Goal: Check status: Check status

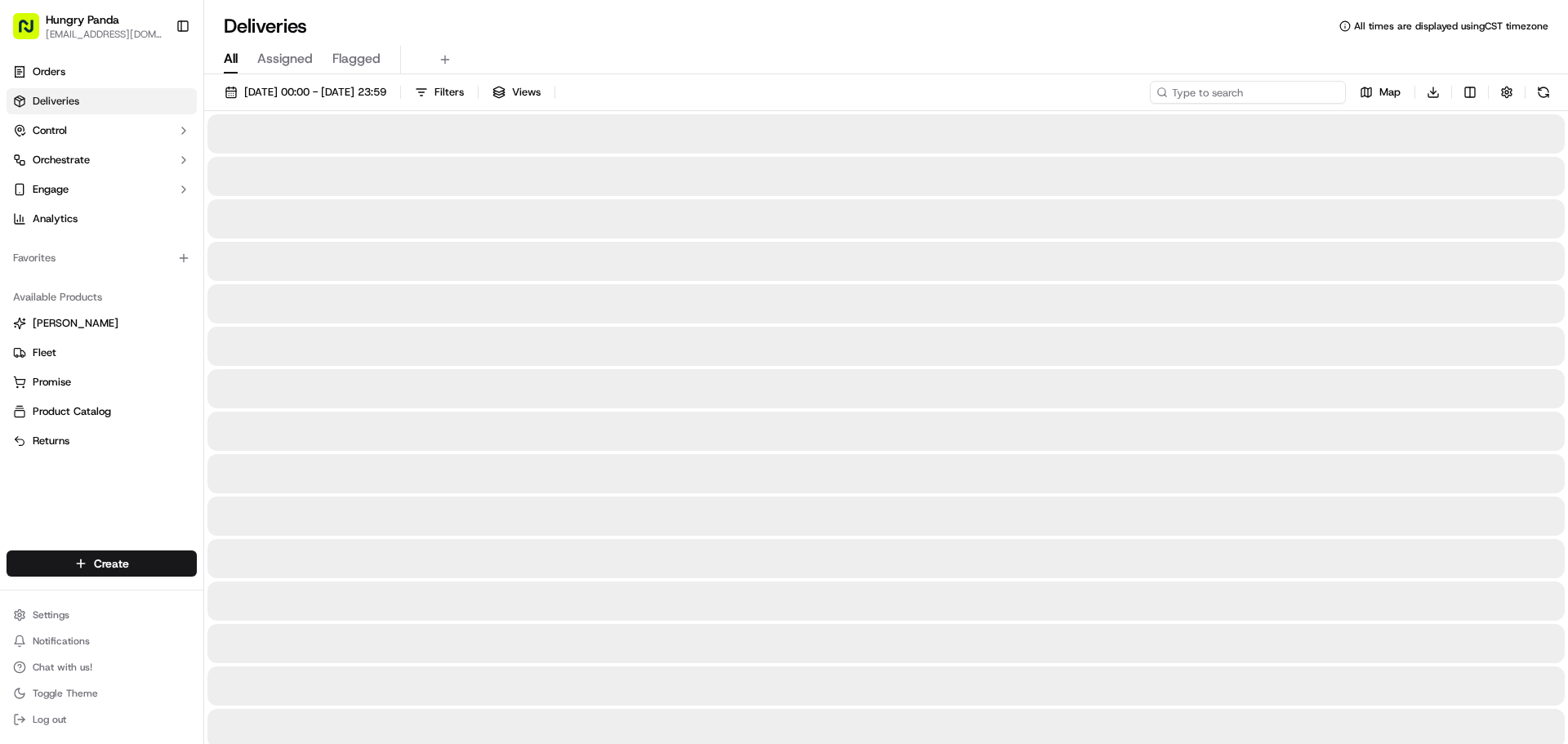
click at [1230, 91] on input at bounding box center [1247, 92] width 196 height 23
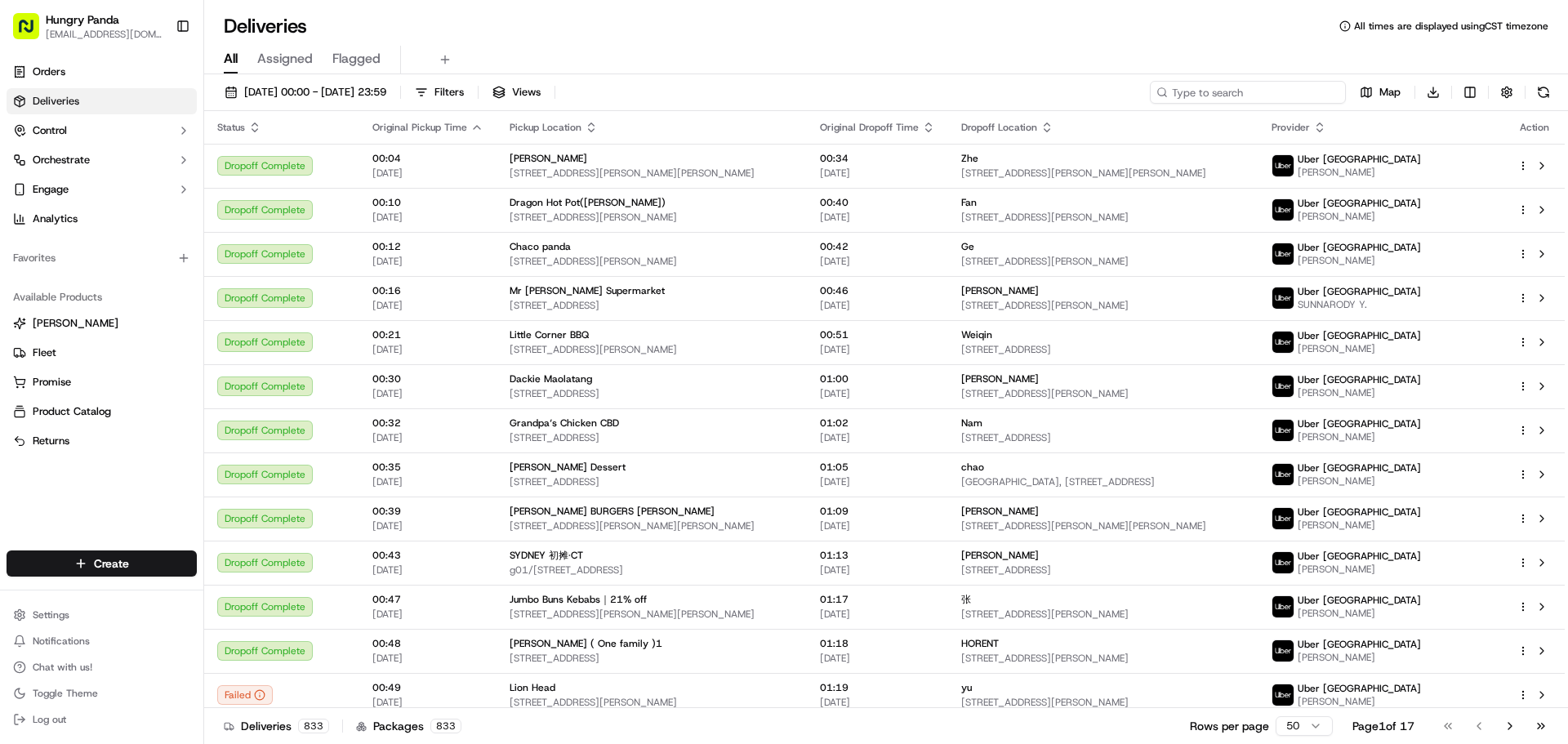
click at [1240, 89] on input at bounding box center [1247, 92] width 196 height 23
paste input "5755820427251761531698"
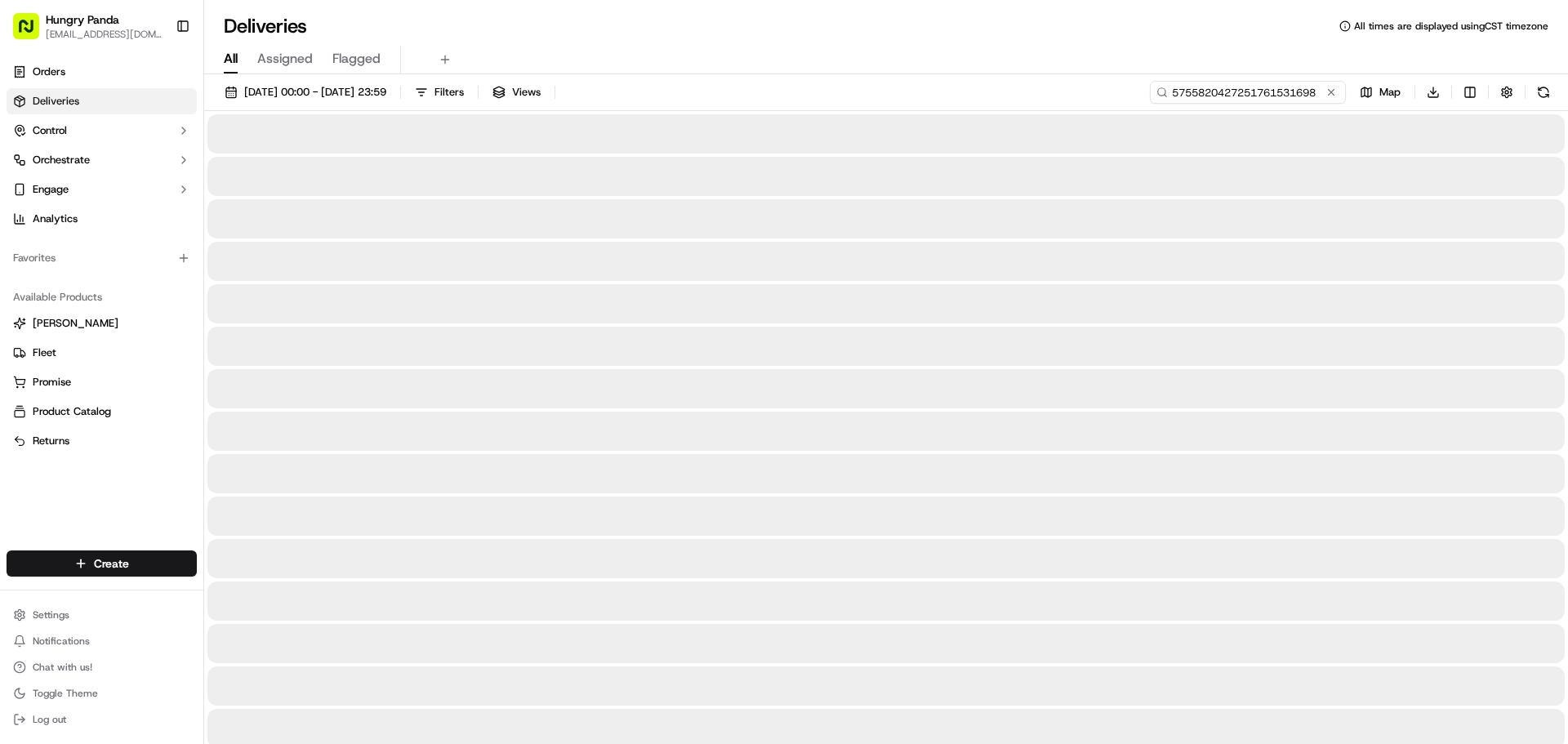
type input "5755820427251761531698"
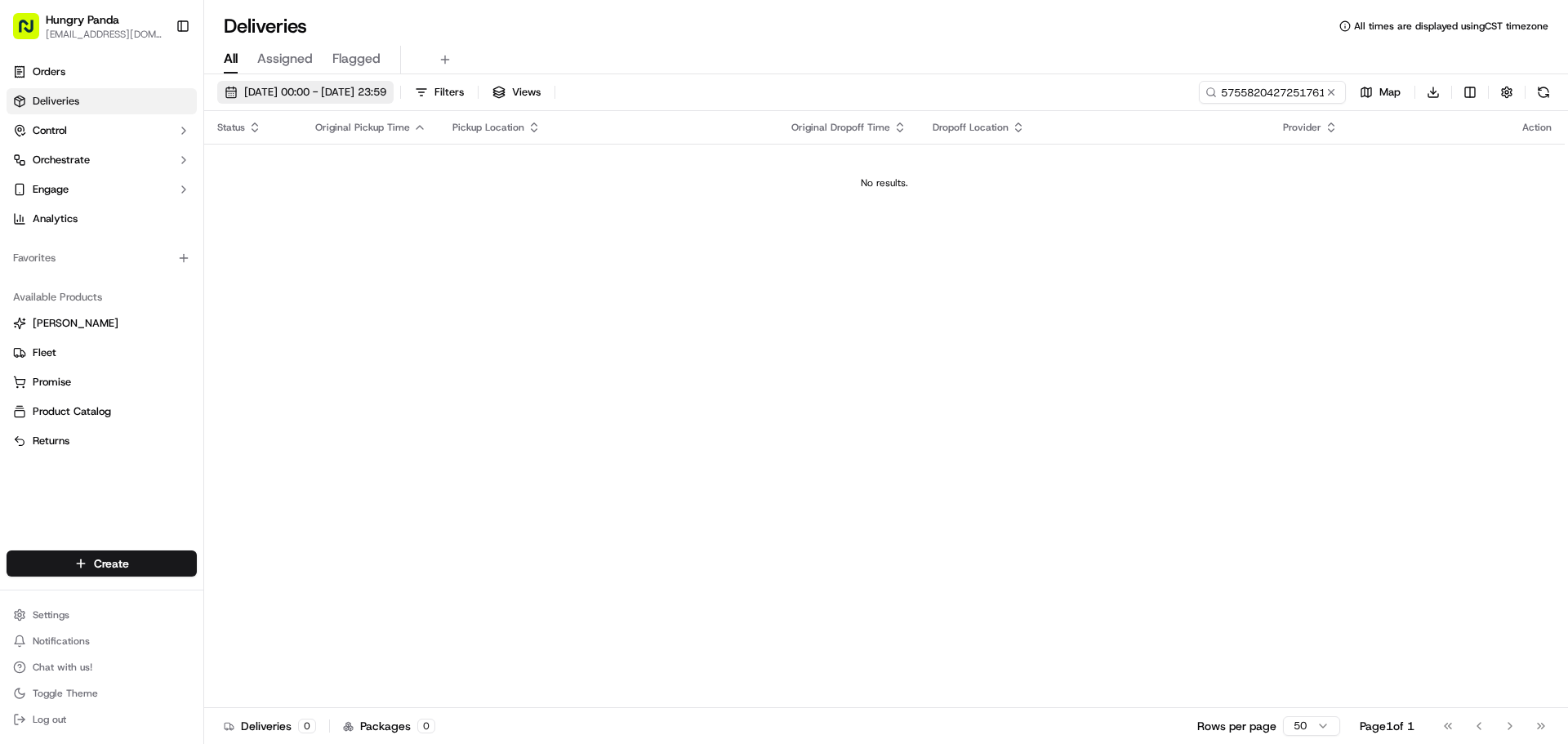
click at [304, 91] on span "[DATE] 00:00 - [DATE] 23:59" at bounding box center [315, 93] width 142 height 15
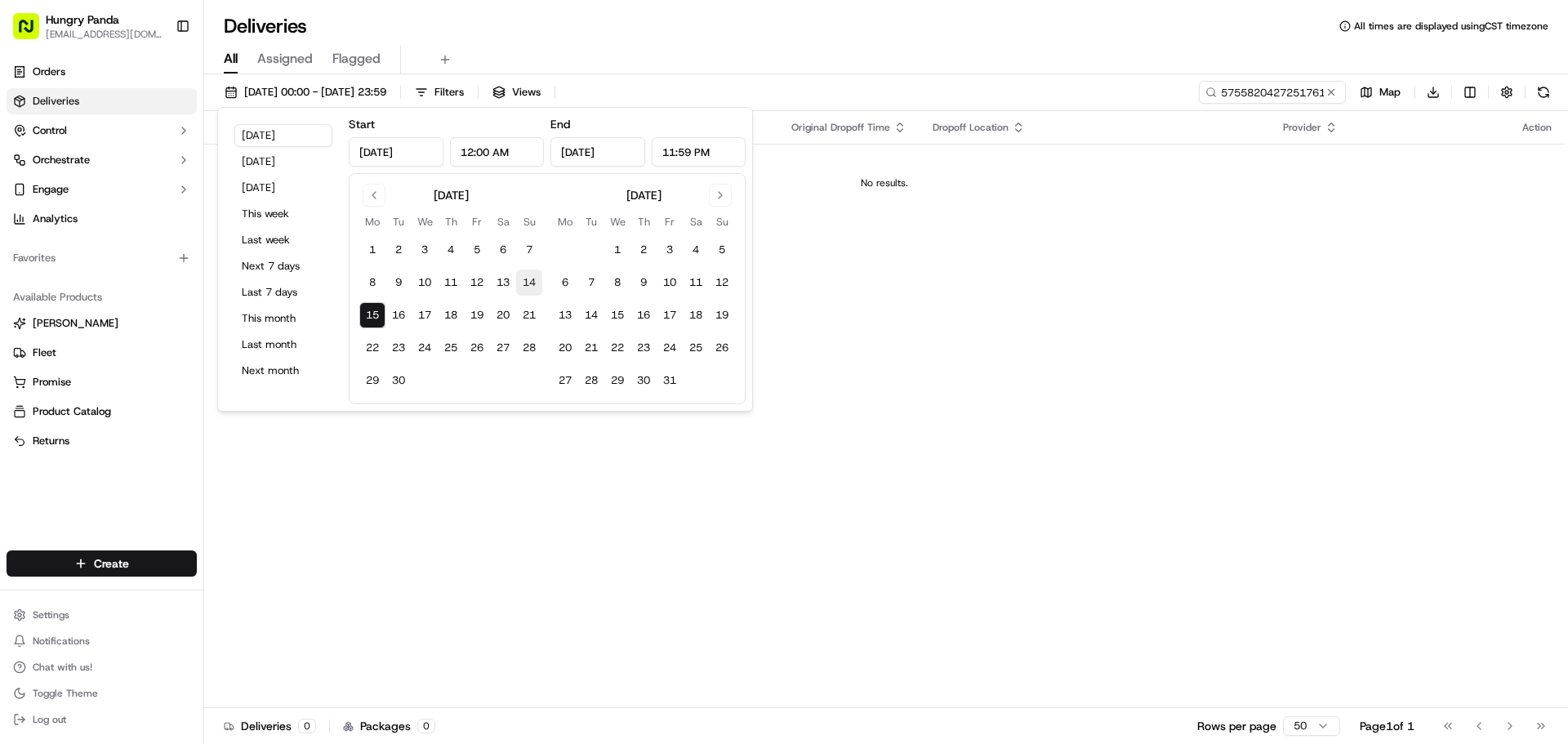
click at [526, 286] on button "14" at bounding box center [528, 282] width 26 height 26
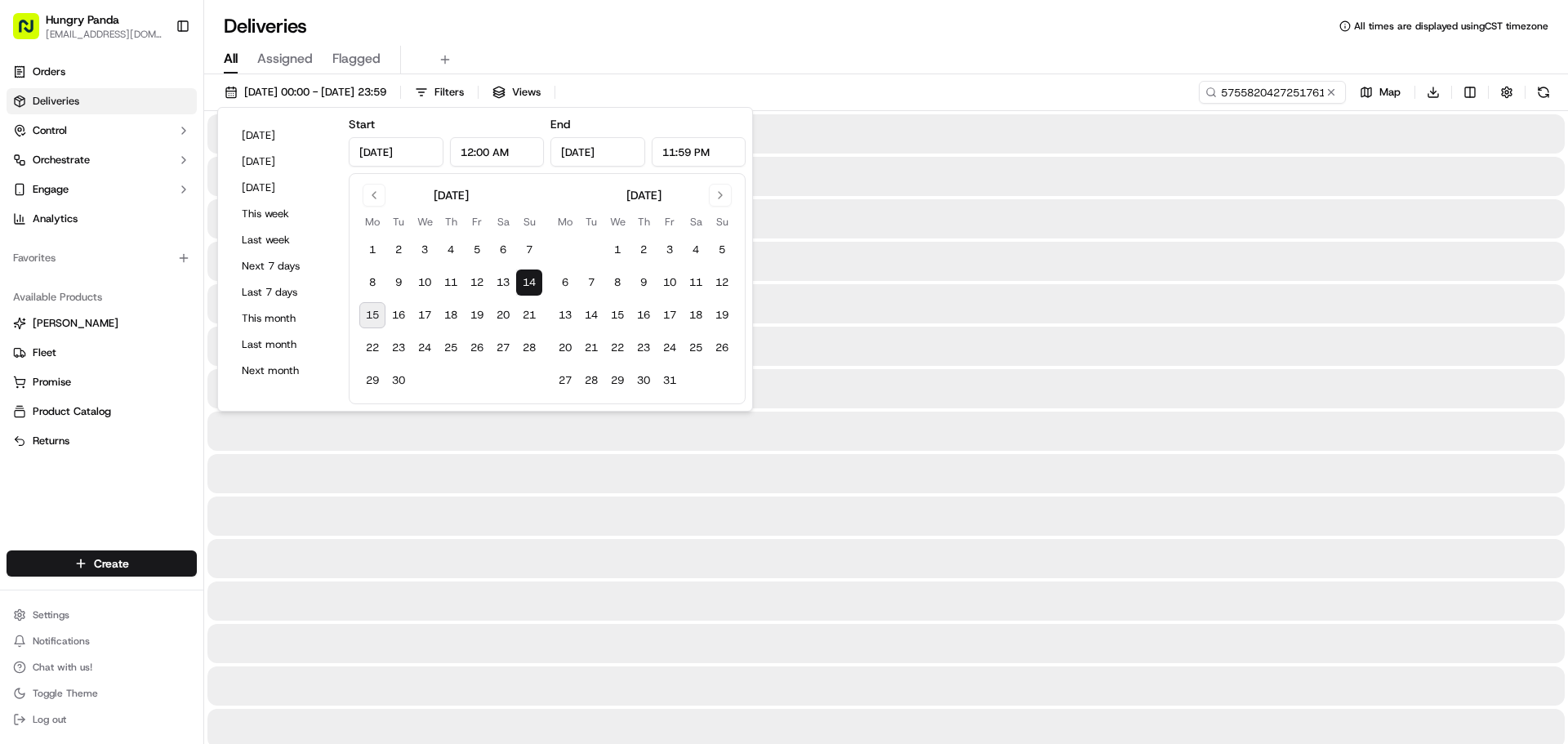
type input "[DATE]"
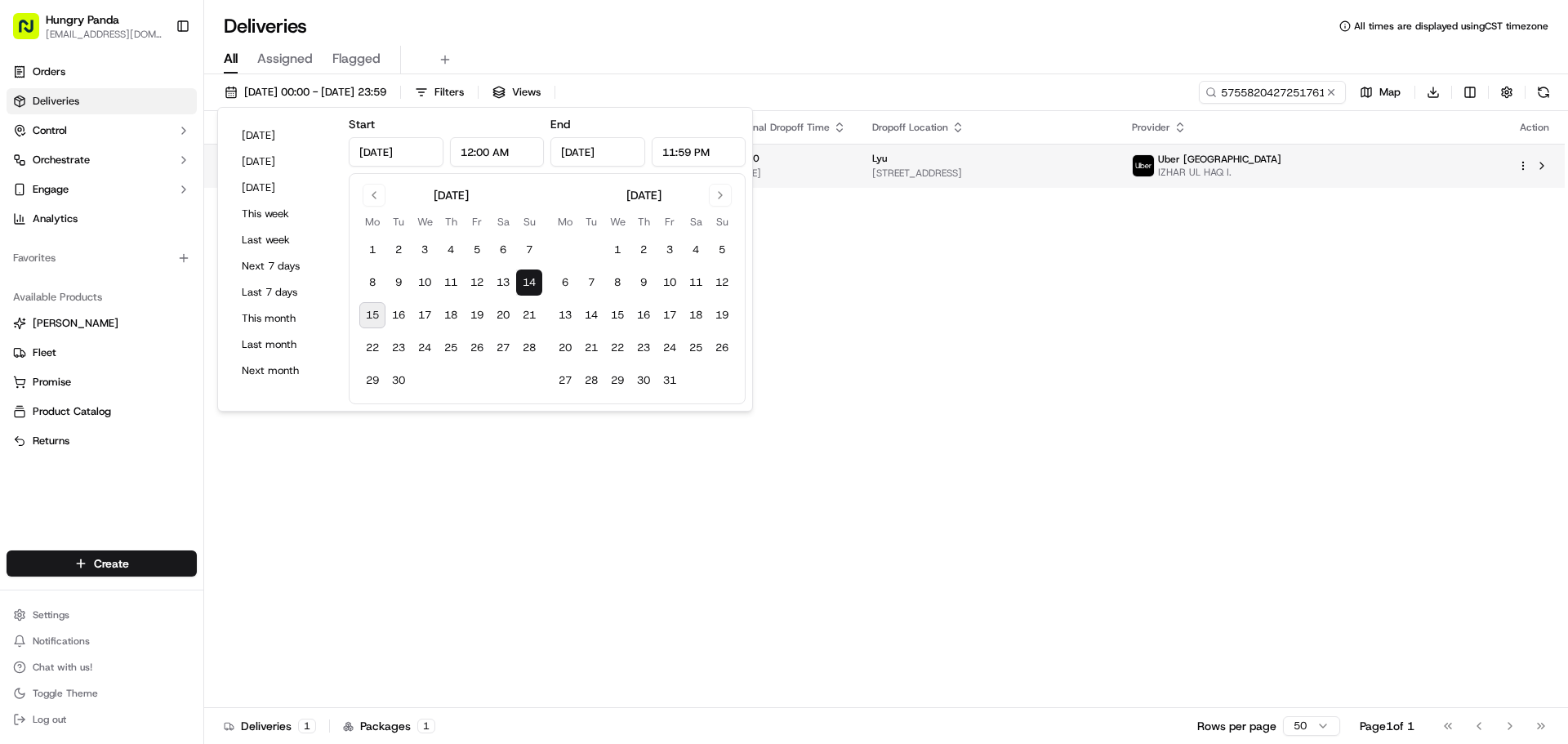
click at [1106, 155] on div "Lyu" at bounding box center [988, 159] width 233 height 13
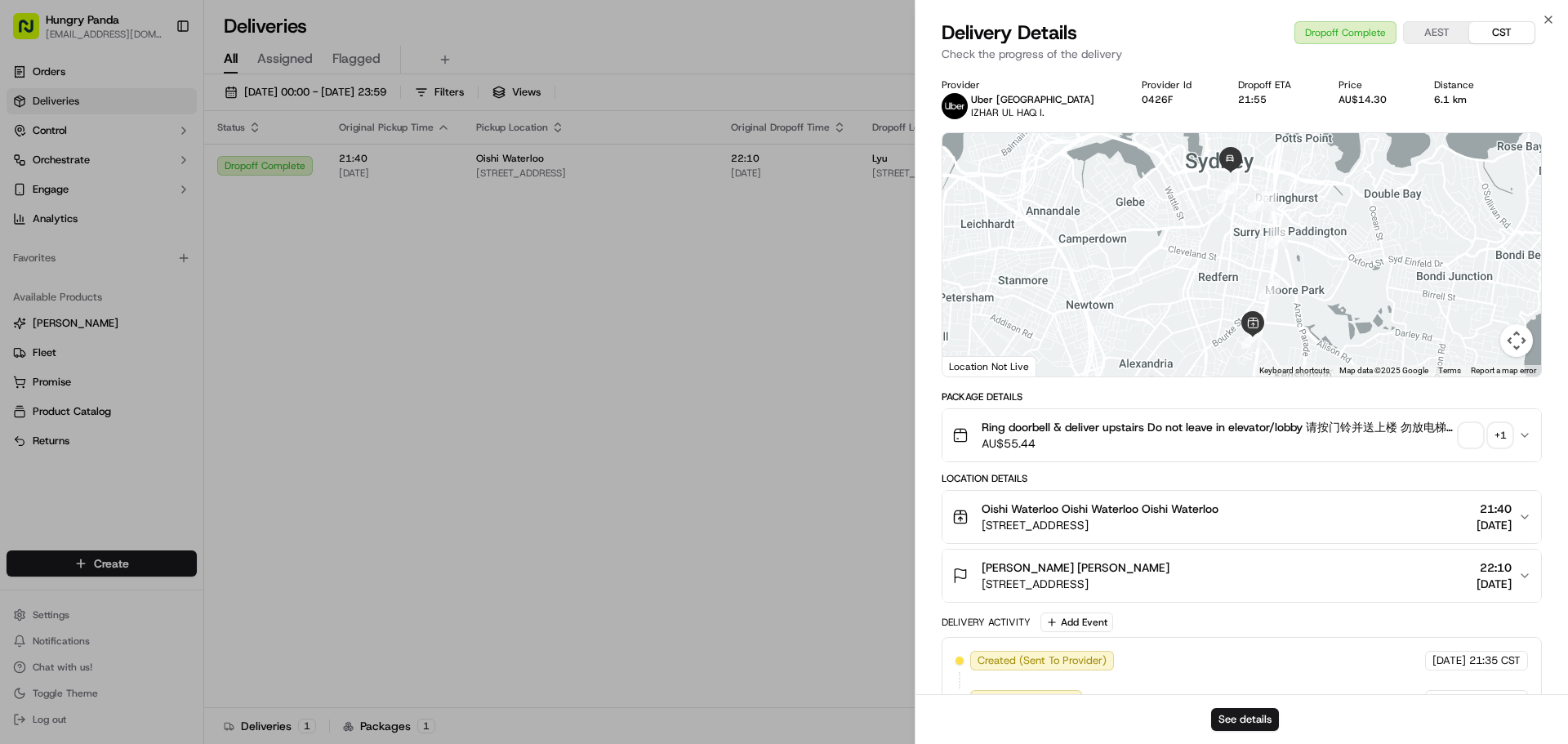
click at [1498, 436] on div "+ 1" at bounding box center [1499, 435] width 23 height 23
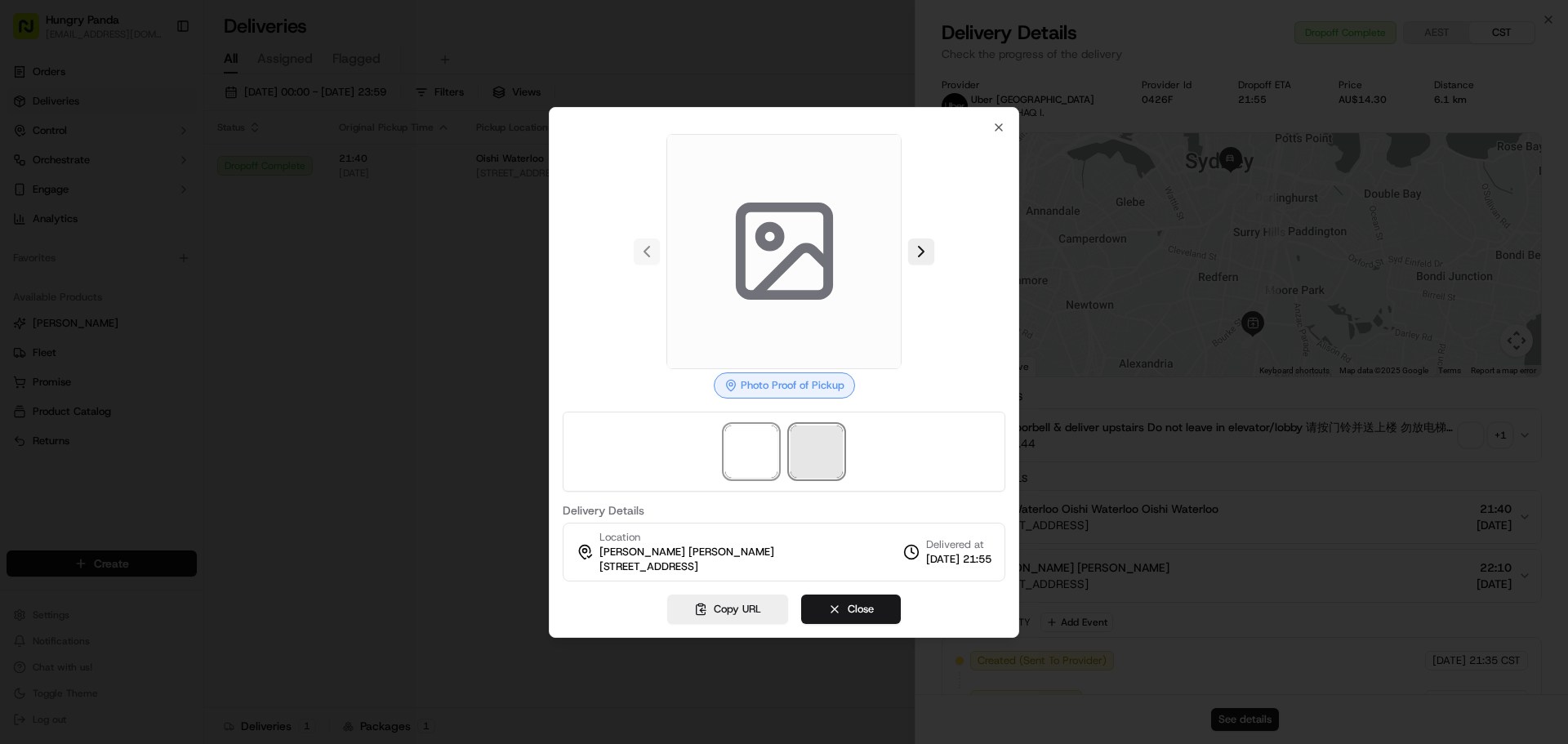
click at [810, 456] on span at bounding box center [817, 451] width 53 height 53
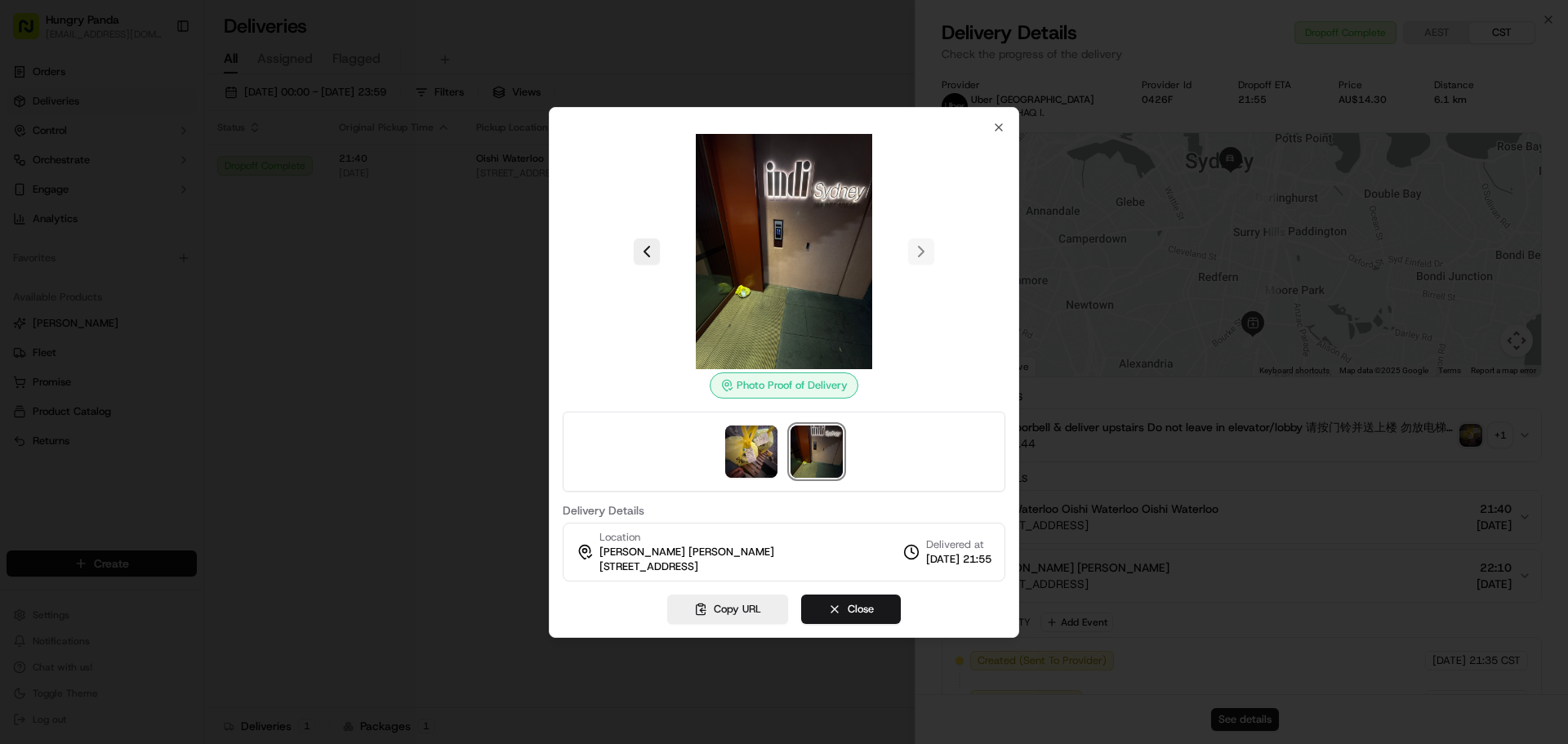
click at [752, 222] on img at bounding box center [783, 251] width 235 height 235
click at [778, 269] on img at bounding box center [783, 251] width 235 height 235
click at [766, 267] on img at bounding box center [783, 251] width 235 height 235
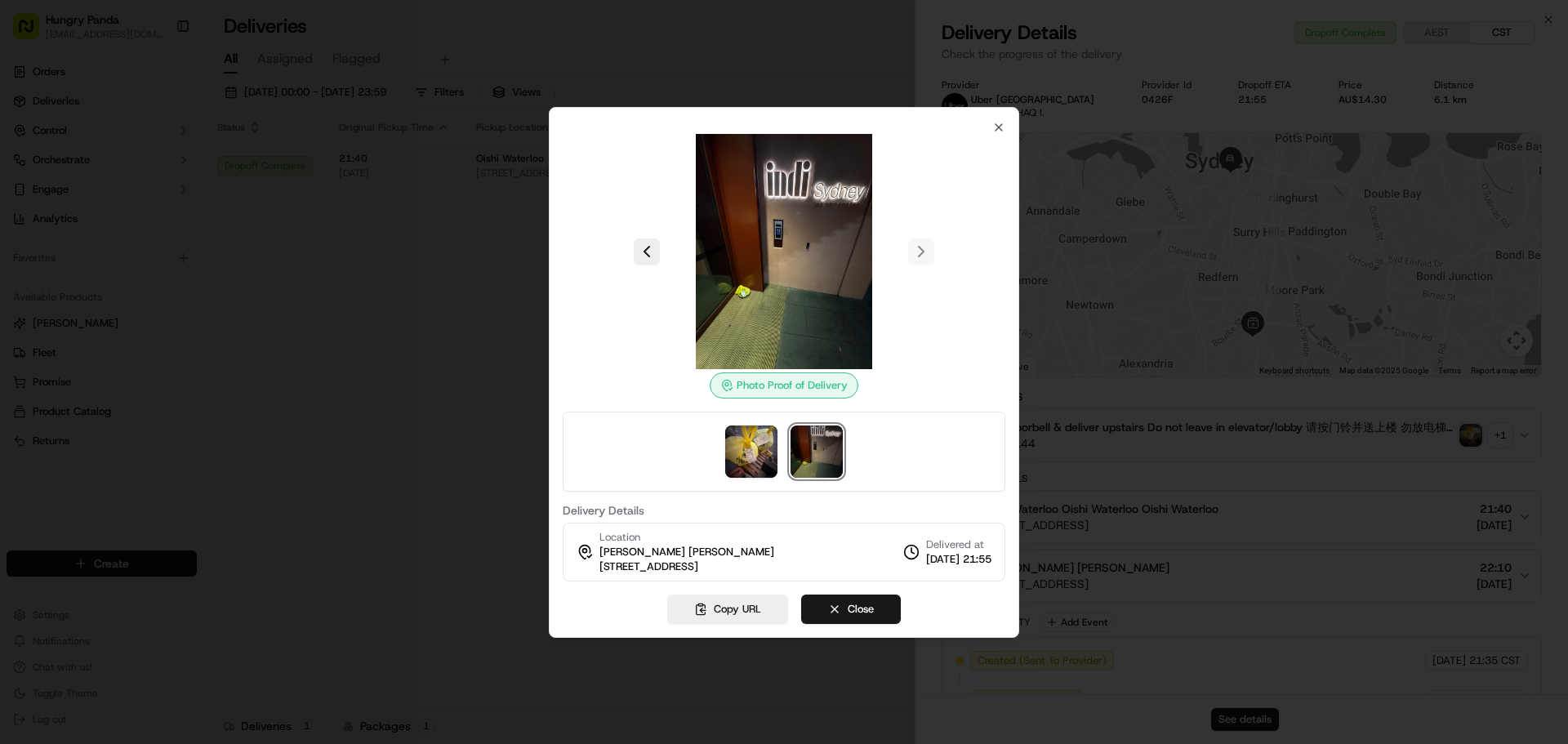
click at [522, 224] on div at bounding box center [784, 372] width 1568 height 744
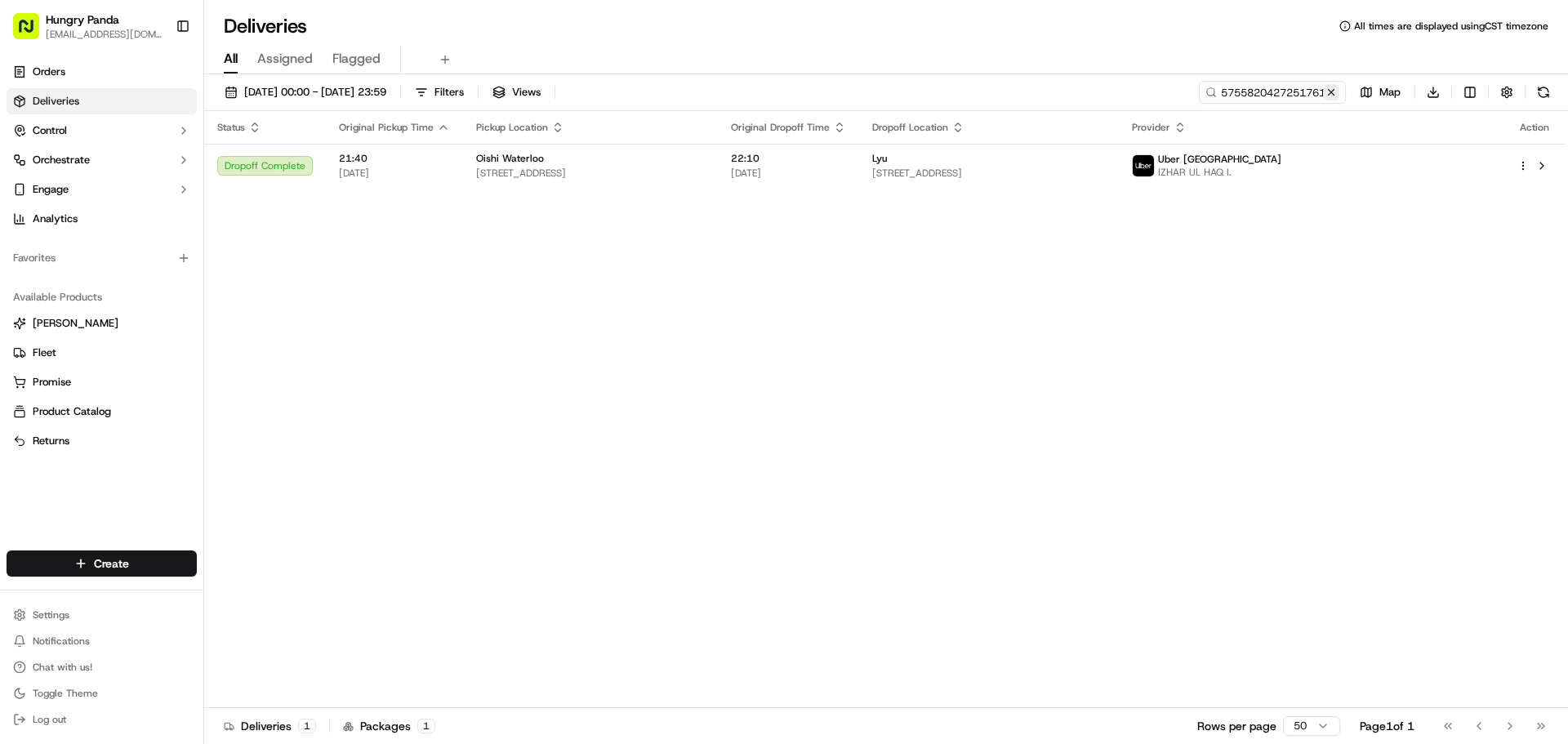
click at [1330, 99] on button at bounding box center [1331, 93] width 17 height 17
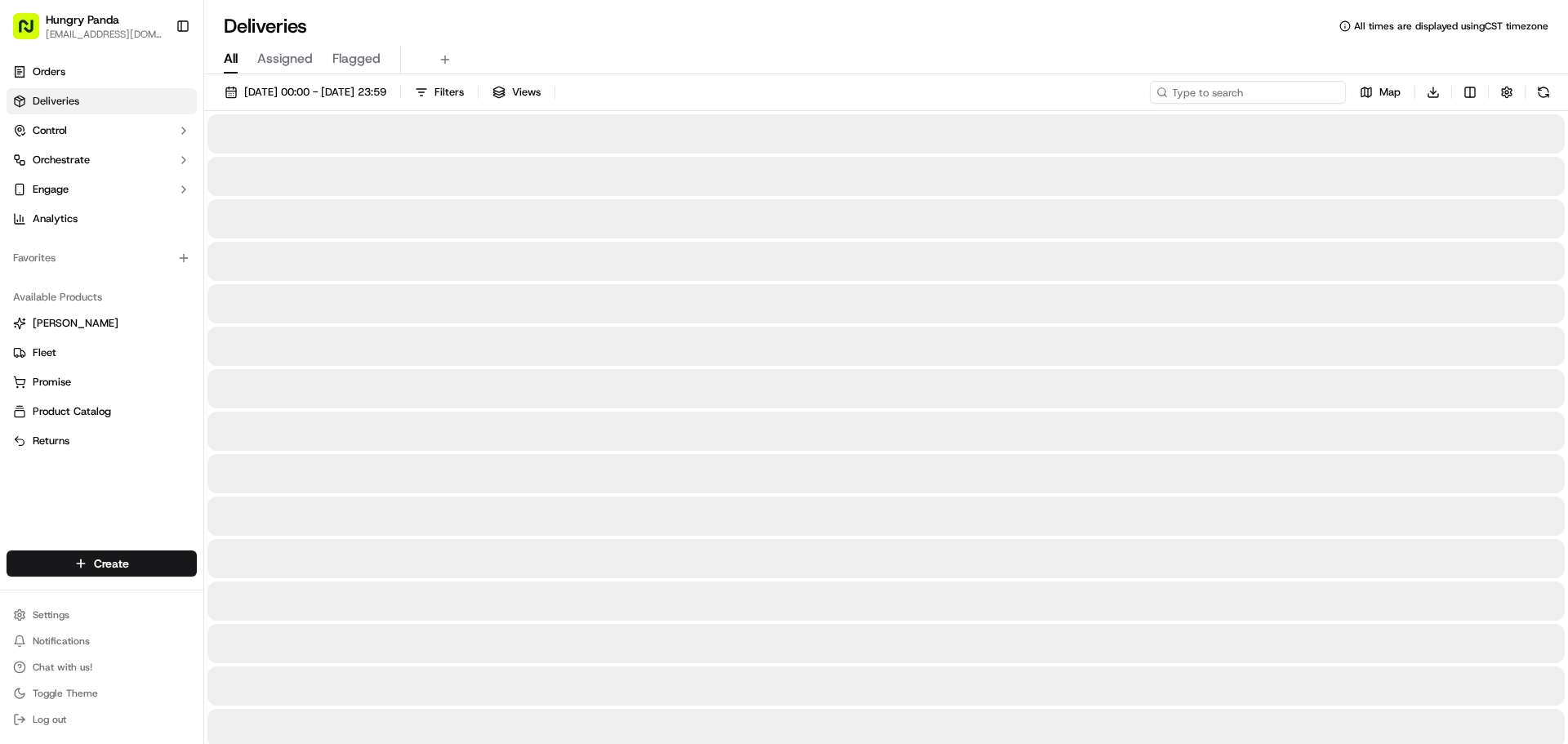
click at [1289, 96] on input at bounding box center [1247, 92] width 196 height 23
paste input "2699528127455757301550"
type input "2699528127455757301550"
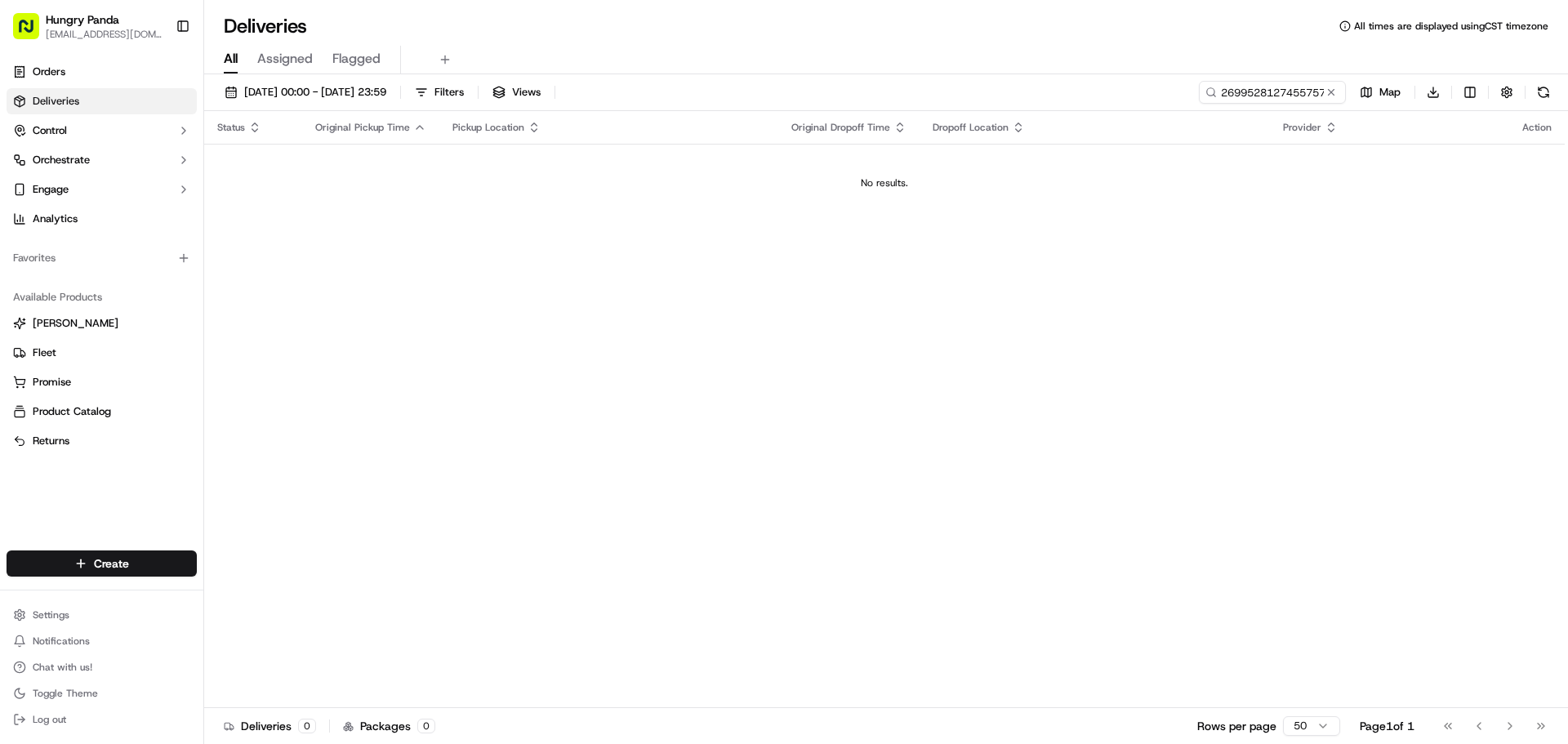
click at [1275, 147] on td "No results." at bounding box center [883, 183] width 1360 height 79
click at [362, 89] on span "[DATE] 00:00 - [DATE] 23:59" at bounding box center [315, 93] width 142 height 15
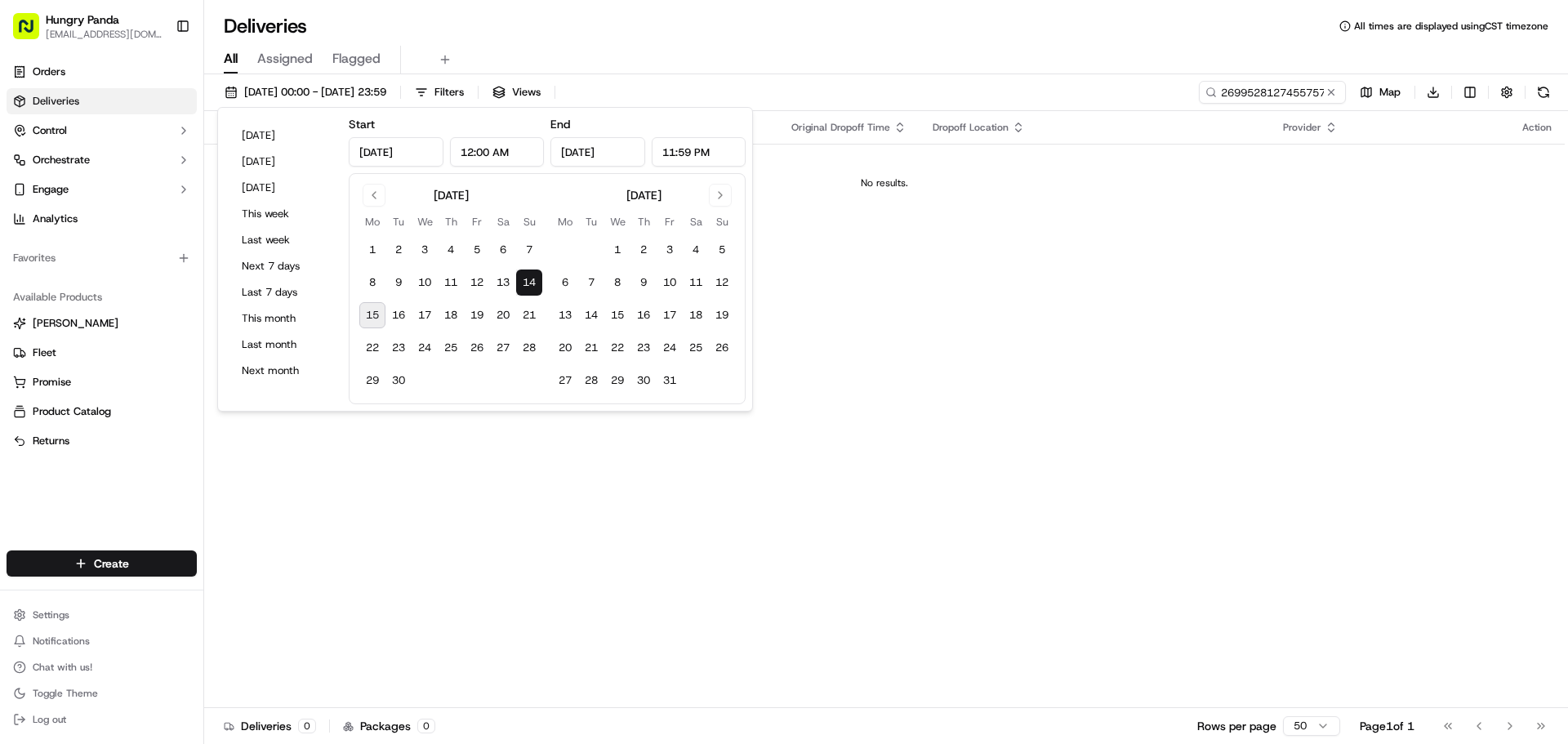
click at [369, 315] on button "15" at bounding box center [372, 314] width 26 height 26
type input "[DATE]"
click at [1178, 185] on div "No results." at bounding box center [884, 183] width 1347 height 13
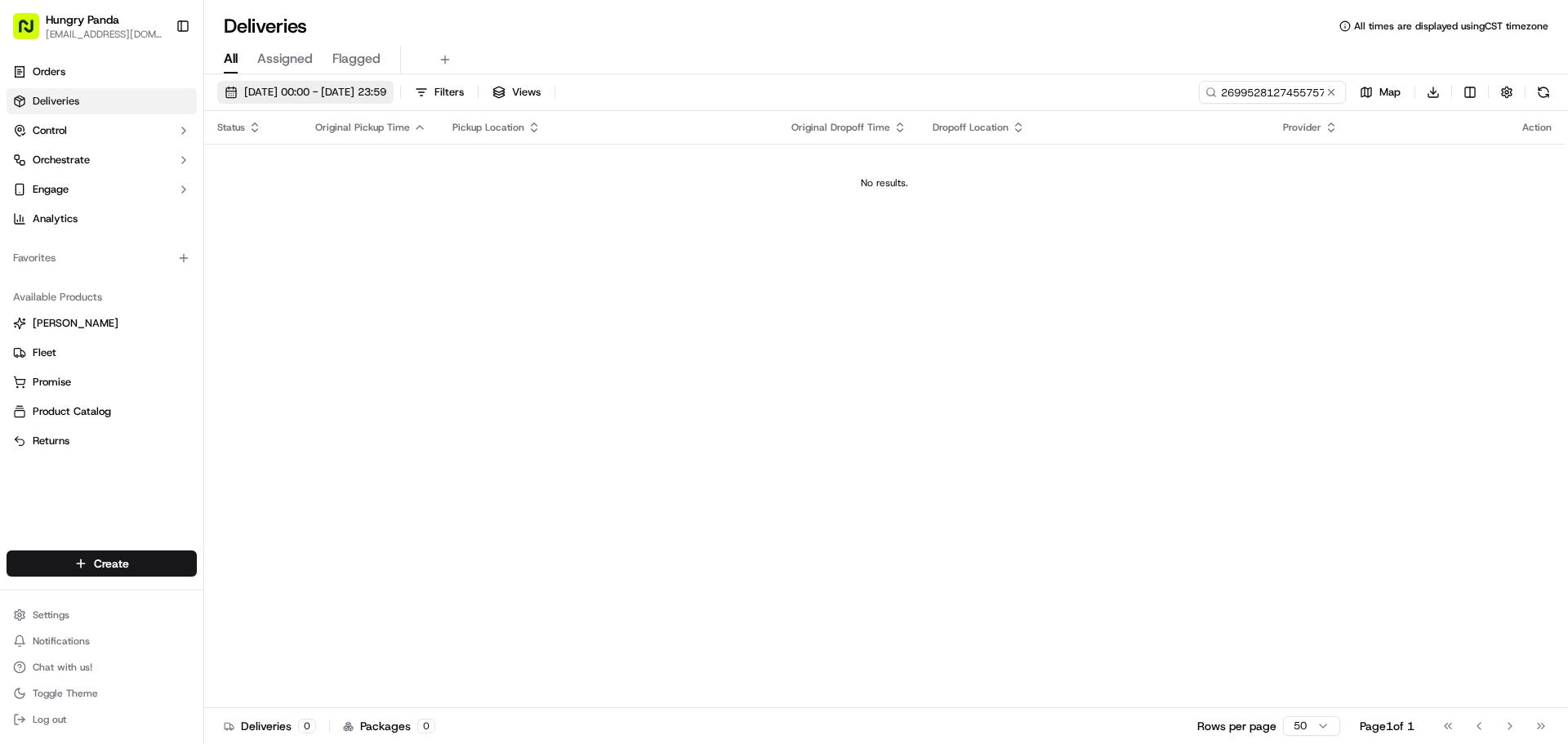
click at [282, 97] on span "[DATE] 00:00 - [DATE] 23:59" at bounding box center [315, 93] width 142 height 15
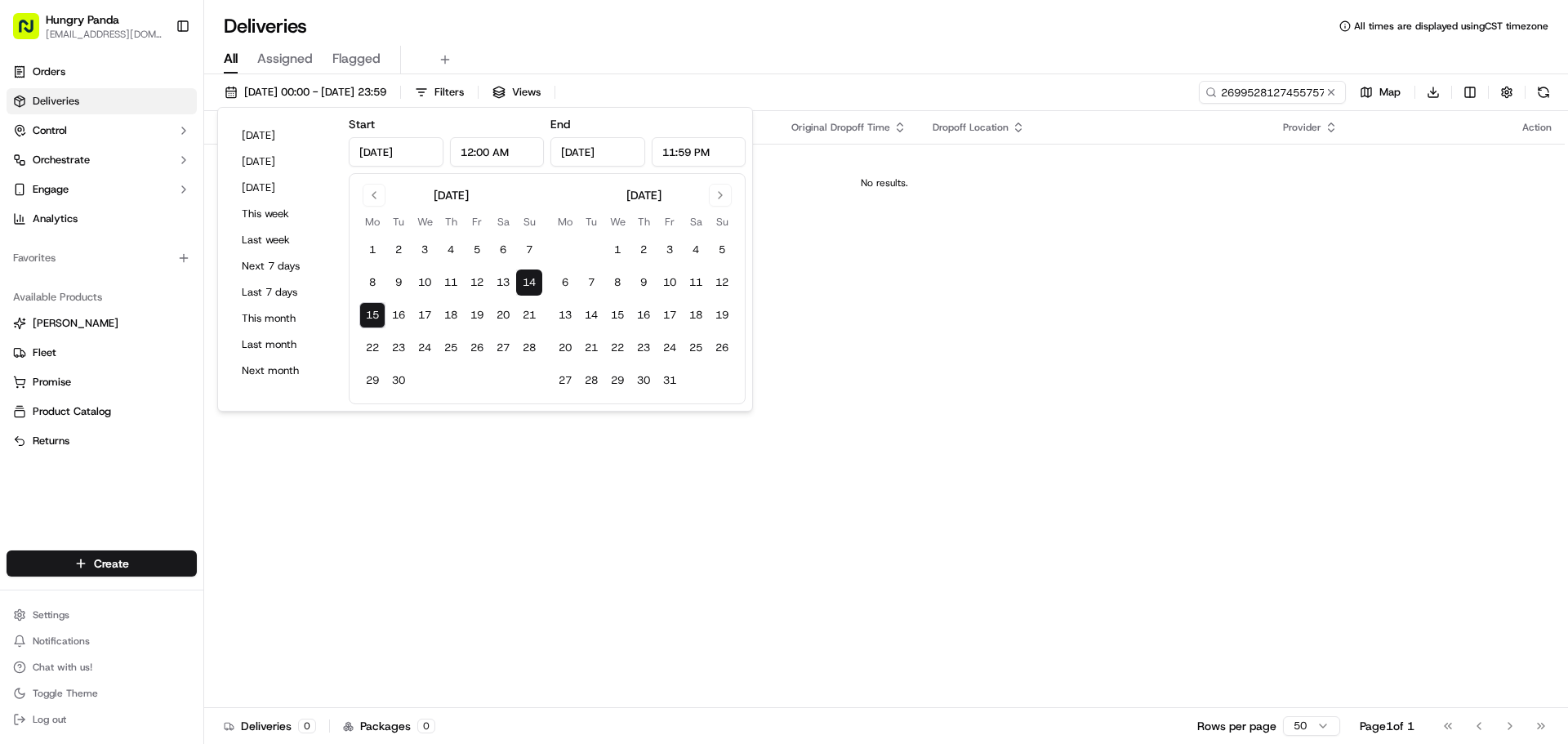
click at [370, 311] on button "15" at bounding box center [372, 314] width 26 height 26
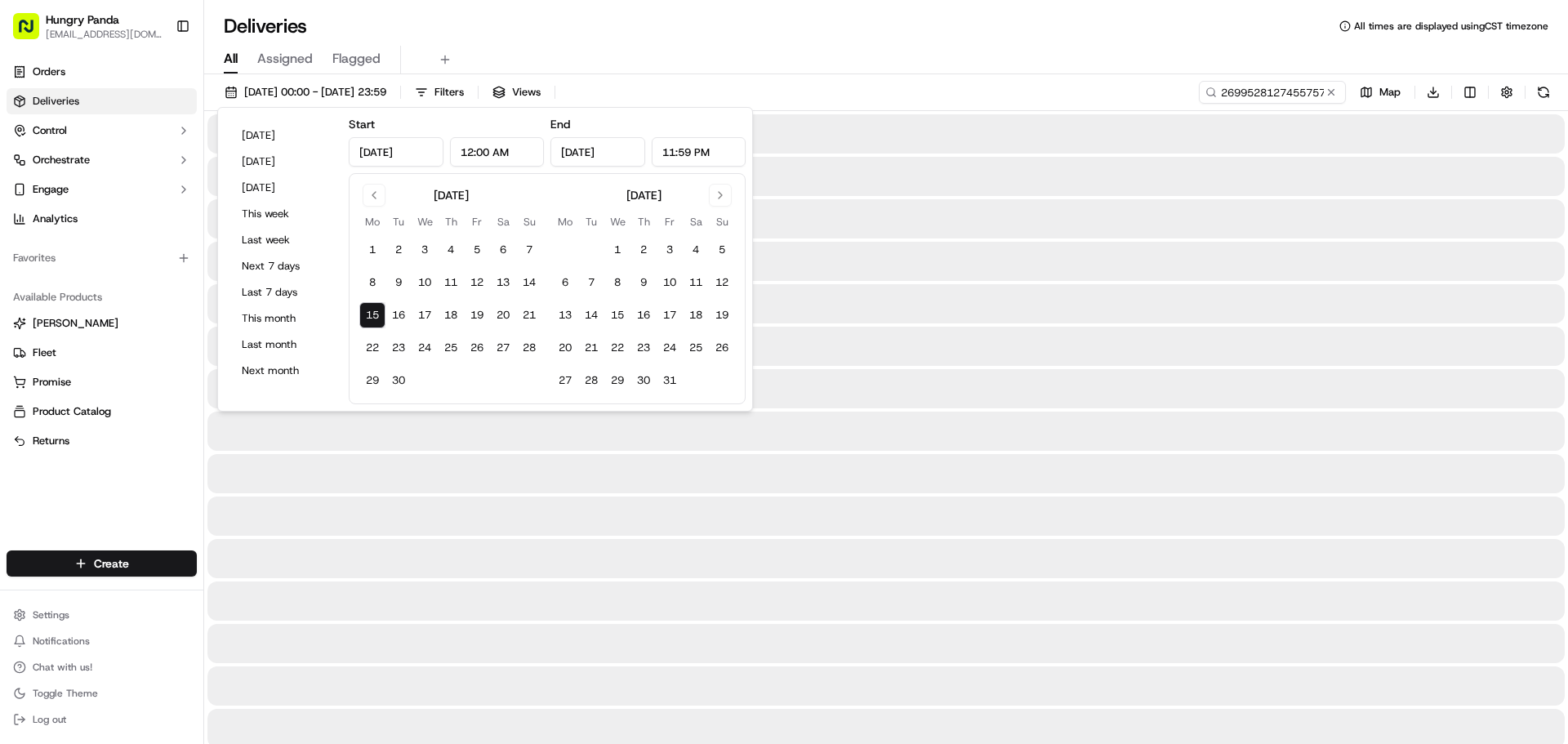
type input "[DATE]"
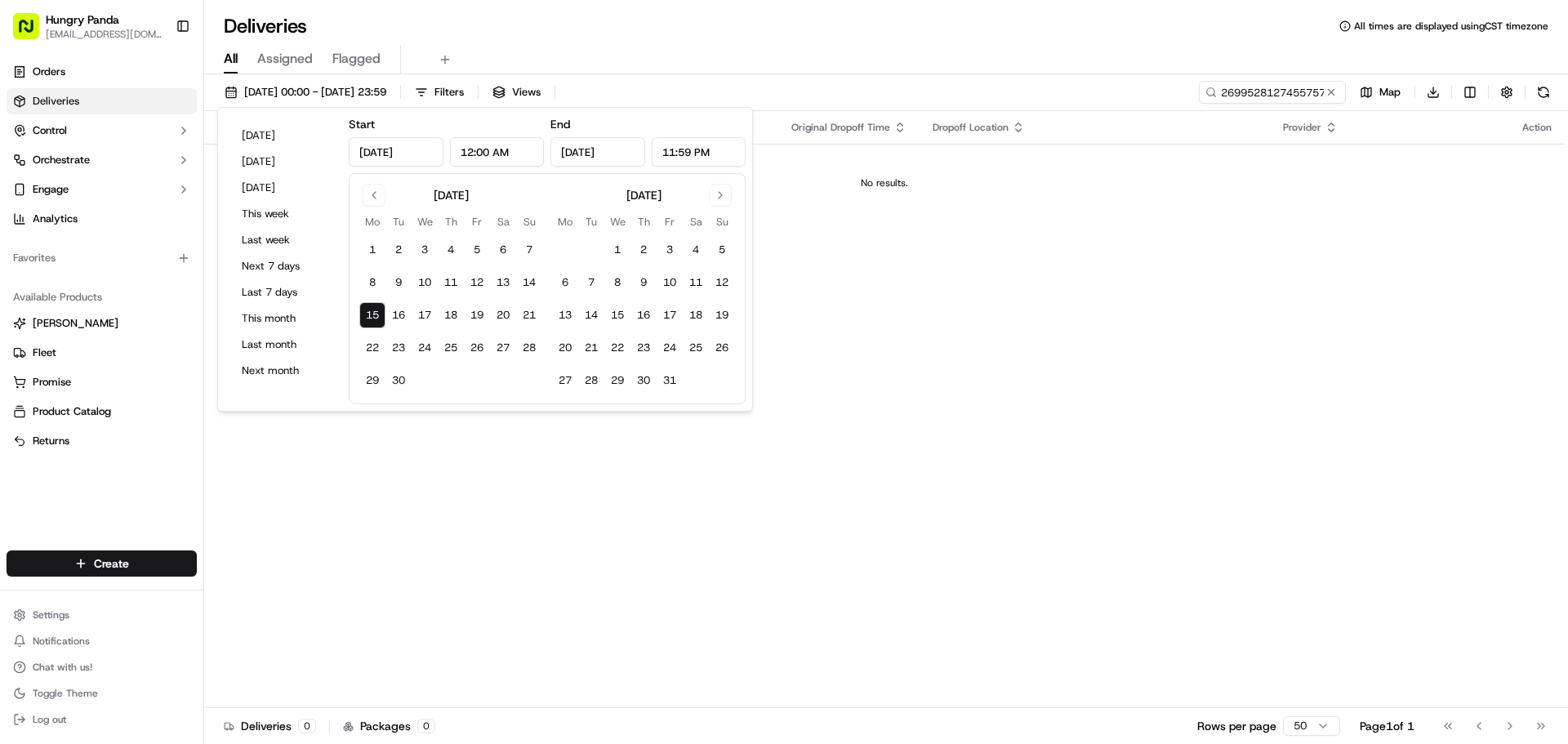
click at [376, 313] on button "15" at bounding box center [372, 314] width 26 height 26
click at [1161, 300] on div "Status Original Pickup Time Pickup Location Original Dropoff Time Dropoff Locat…" at bounding box center [883, 410] width 1360 height 597
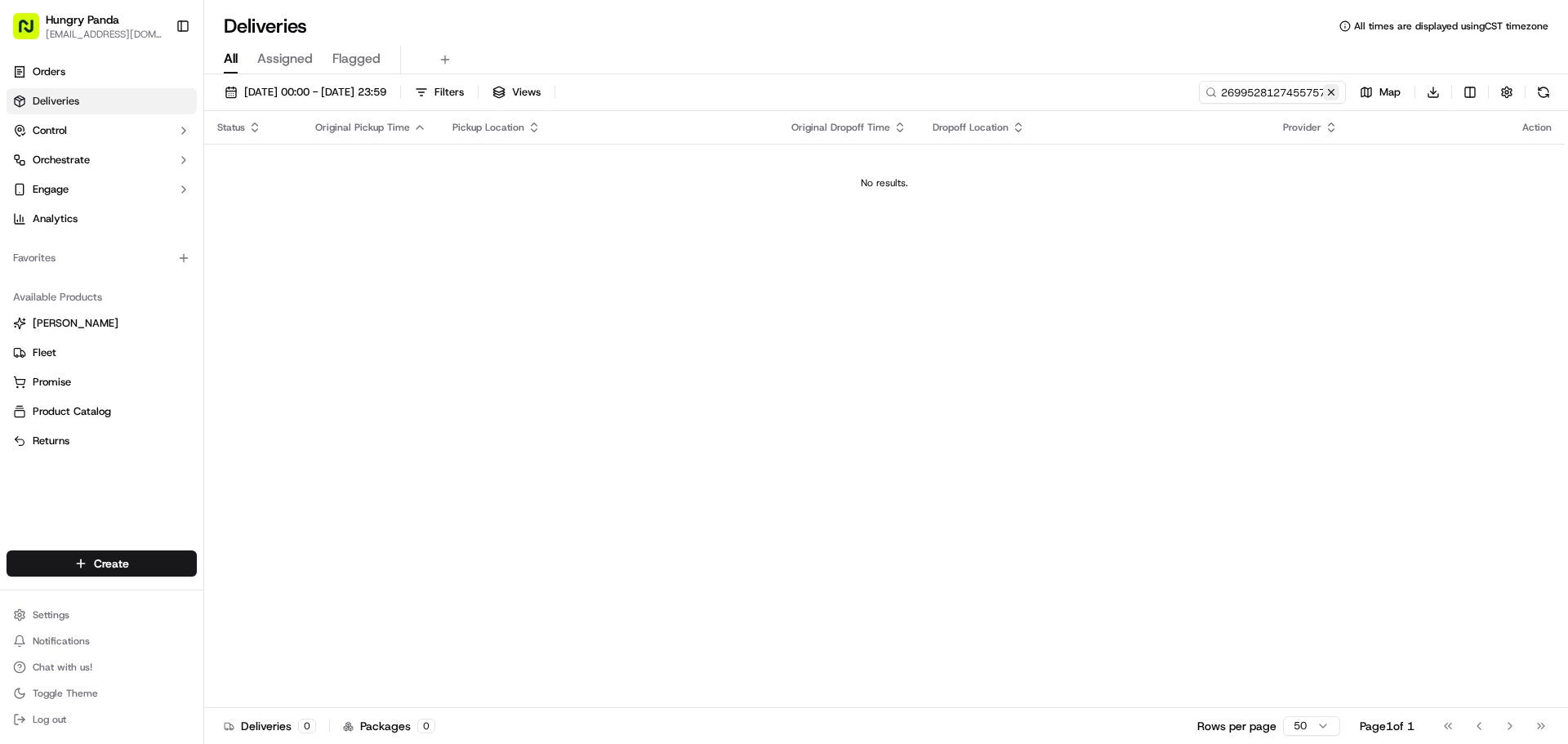
click at [1328, 89] on button at bounding box center [1331, 93] width 17 height 17
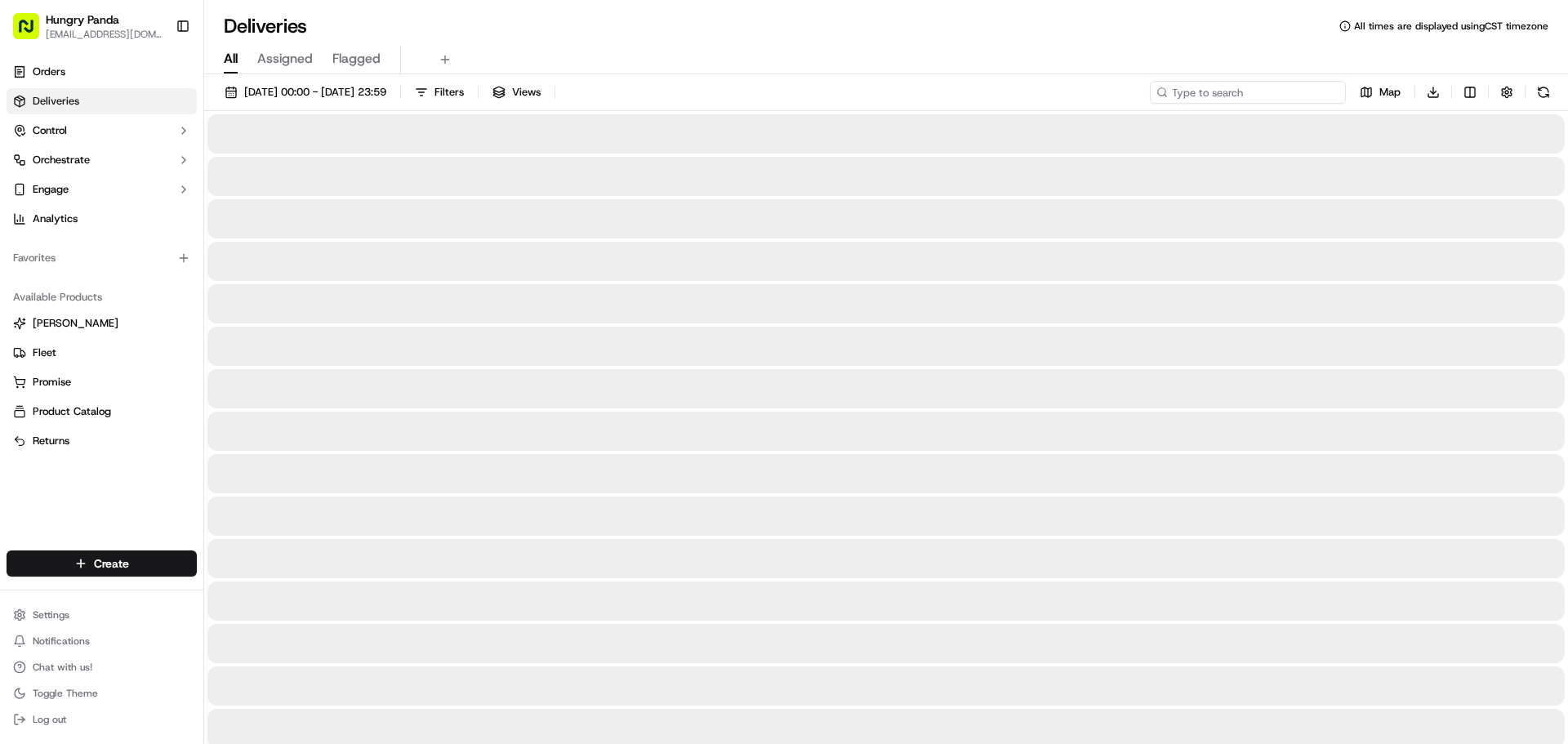
click at [1267, 93] on input at bounding box center [1247, 92] width 196 height 23
paste input "2699528127455757301550"
type input "2699528127455757301550"
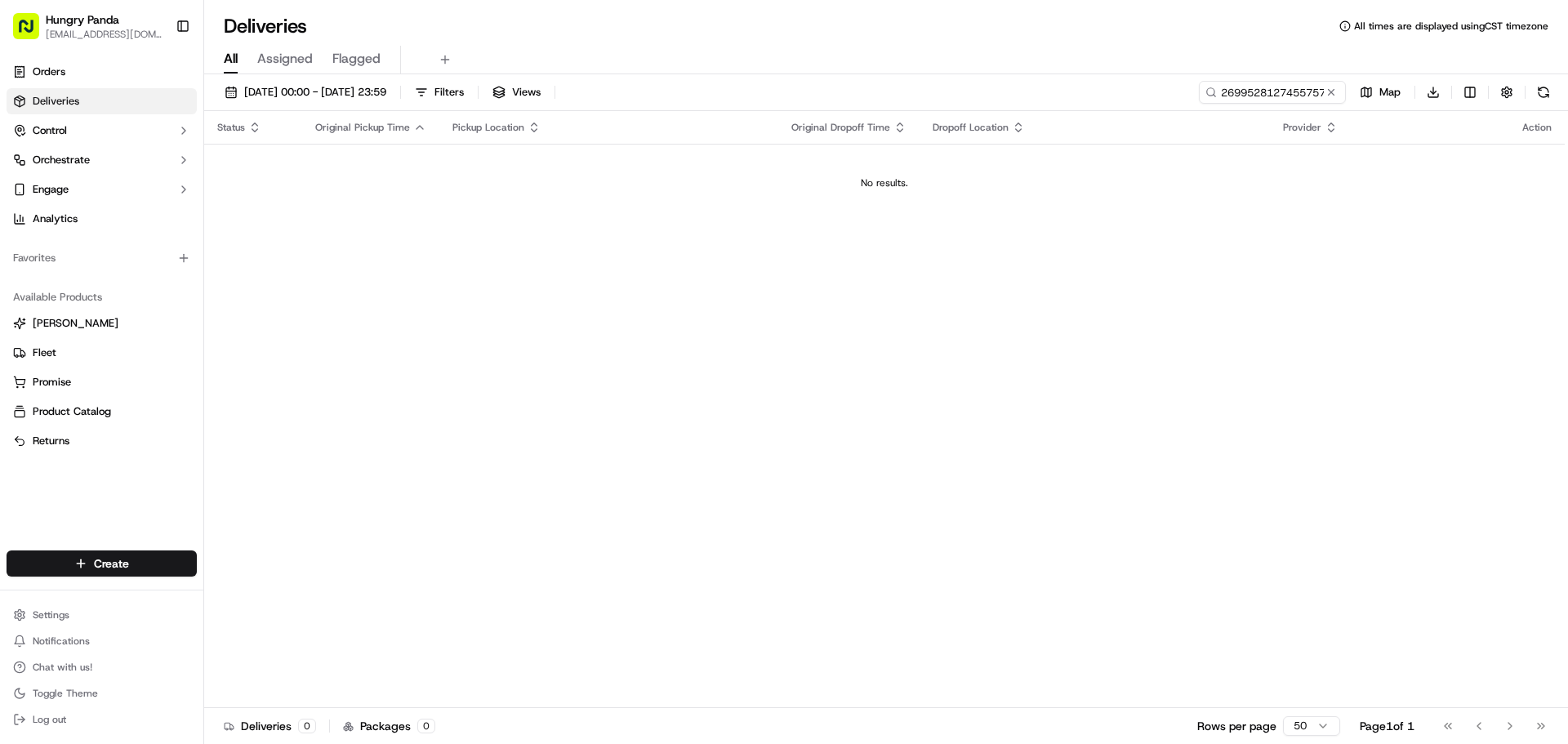
click at [1326, 92] on button at bounding box center [1331, 93] width 17 height 17
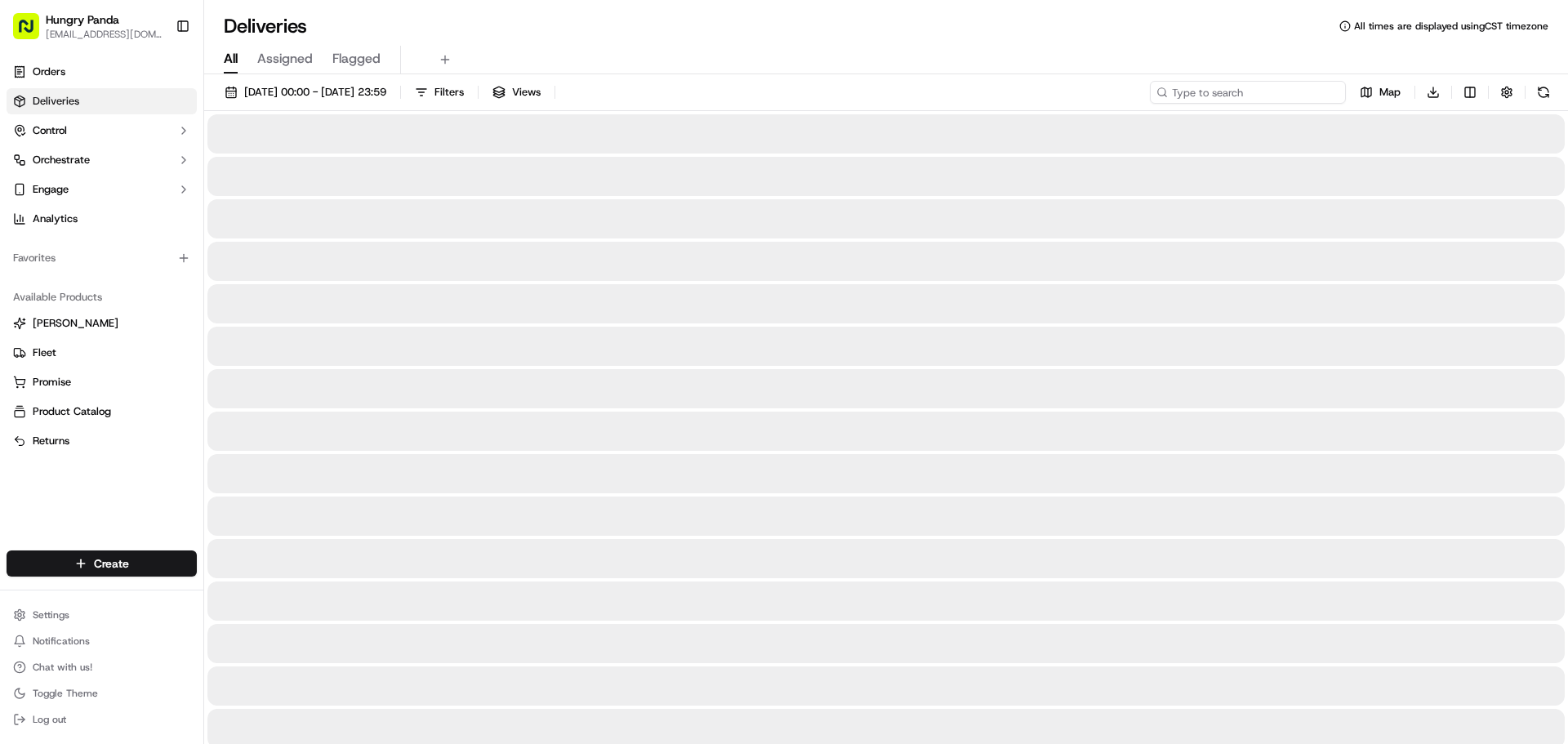
click at [1272, 100] on input at bounding box center [1247, 92] width 196 height 23
paste input "2699528127455757301550"
type input "2699528127455757301550"
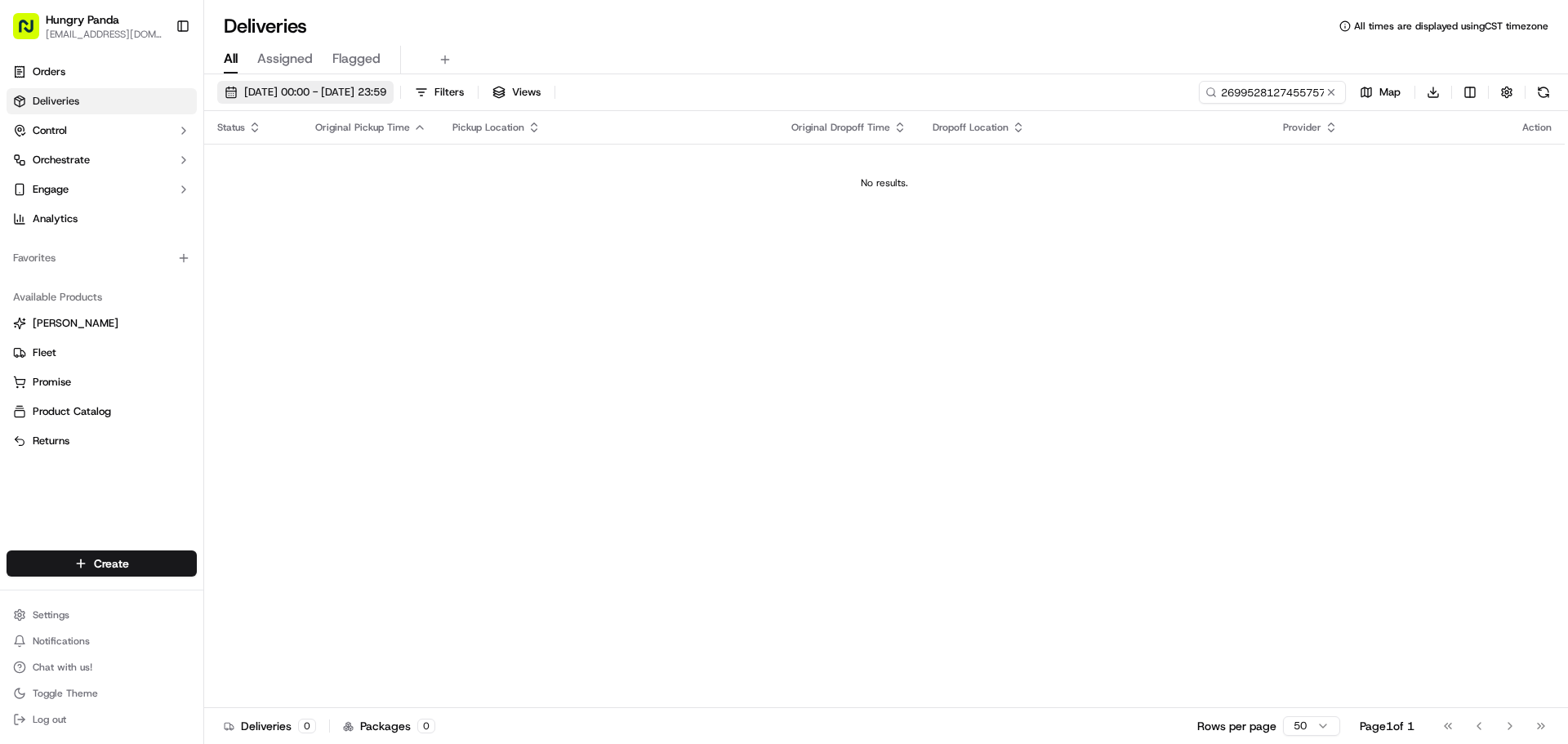
click at [289, 89] on span "[DATE] 00:00 - [DATE] 23:59" at bounding box center [315, 93] width 142 height 15
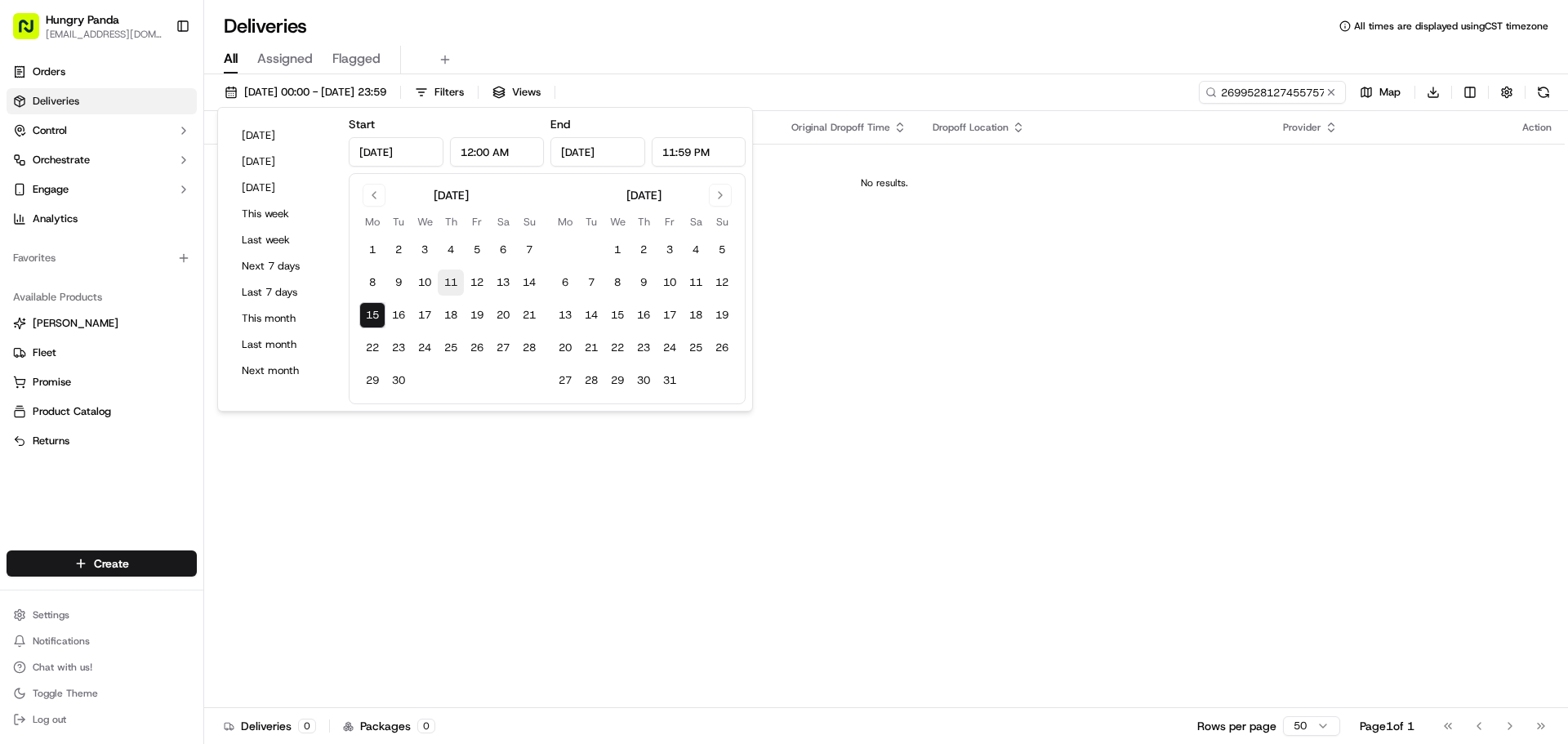
click at [456, 276] on button "11" at bounding box center [451, 282] width 26 height 26
type input "[DATE]"
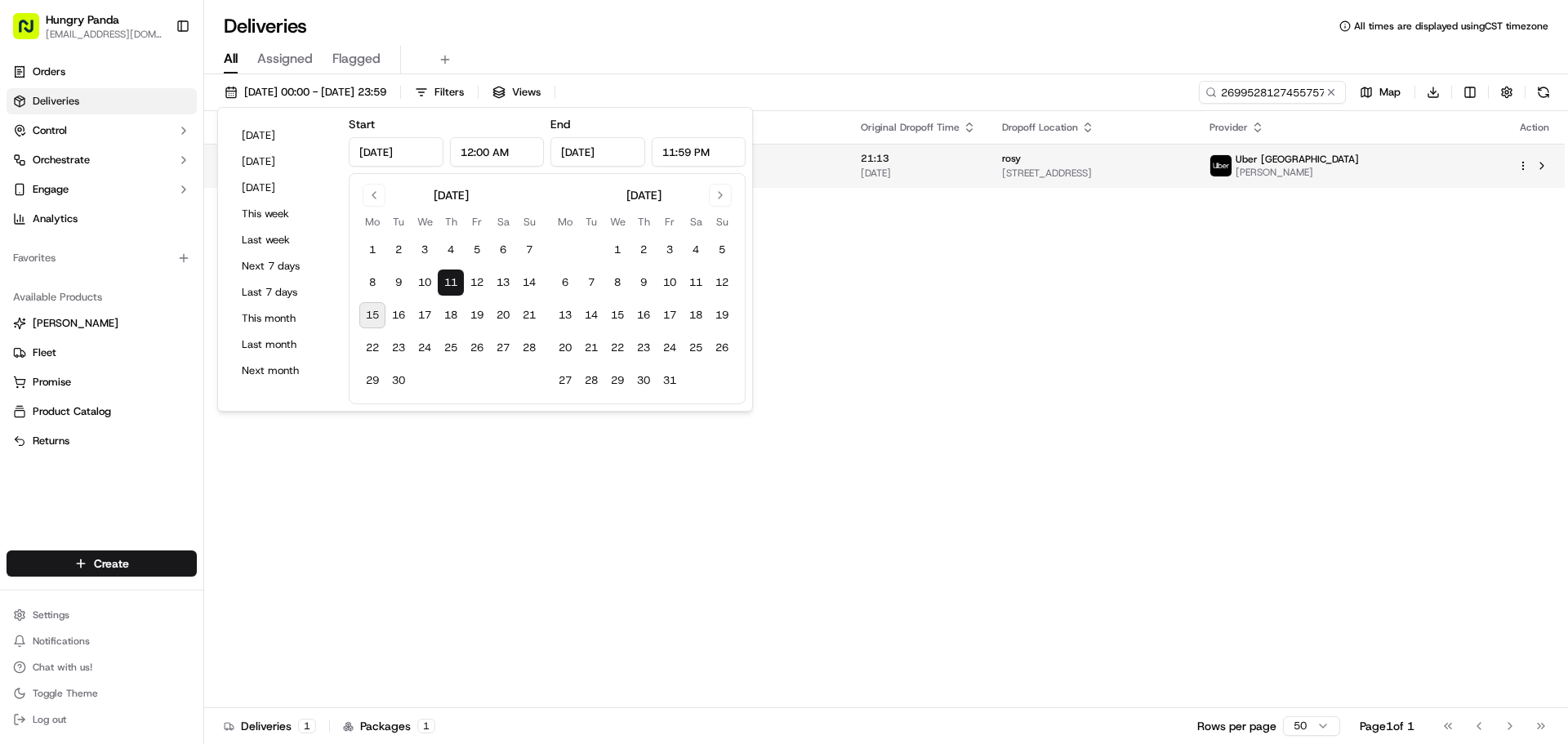
click at [1134, 174] on span "[STREET_ADDRESS]" at bounding box center [1092, 173] width 181 height 13
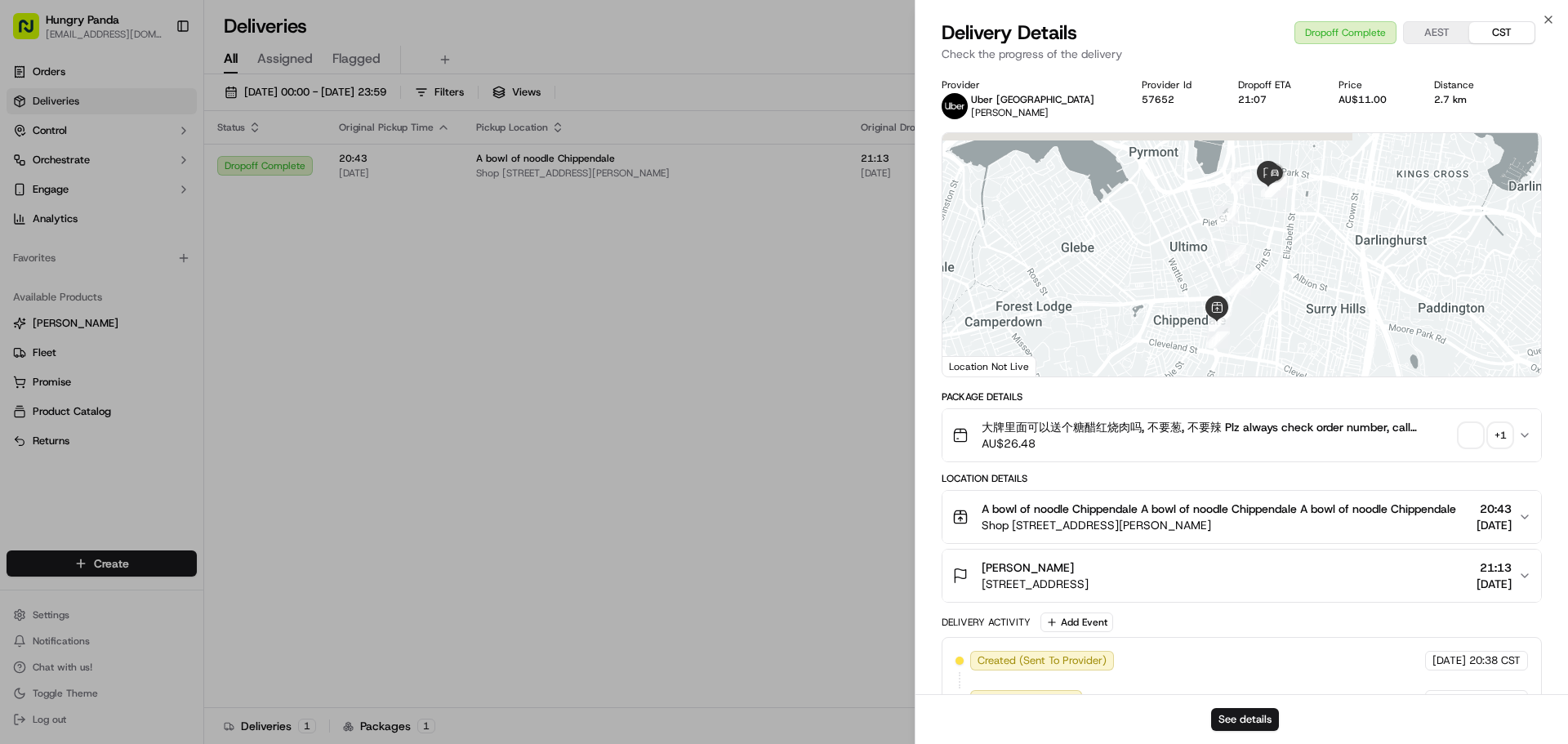
click at [1504, 431] on div "+ 1" at bounding box center [1499, 435] width 23 height 23
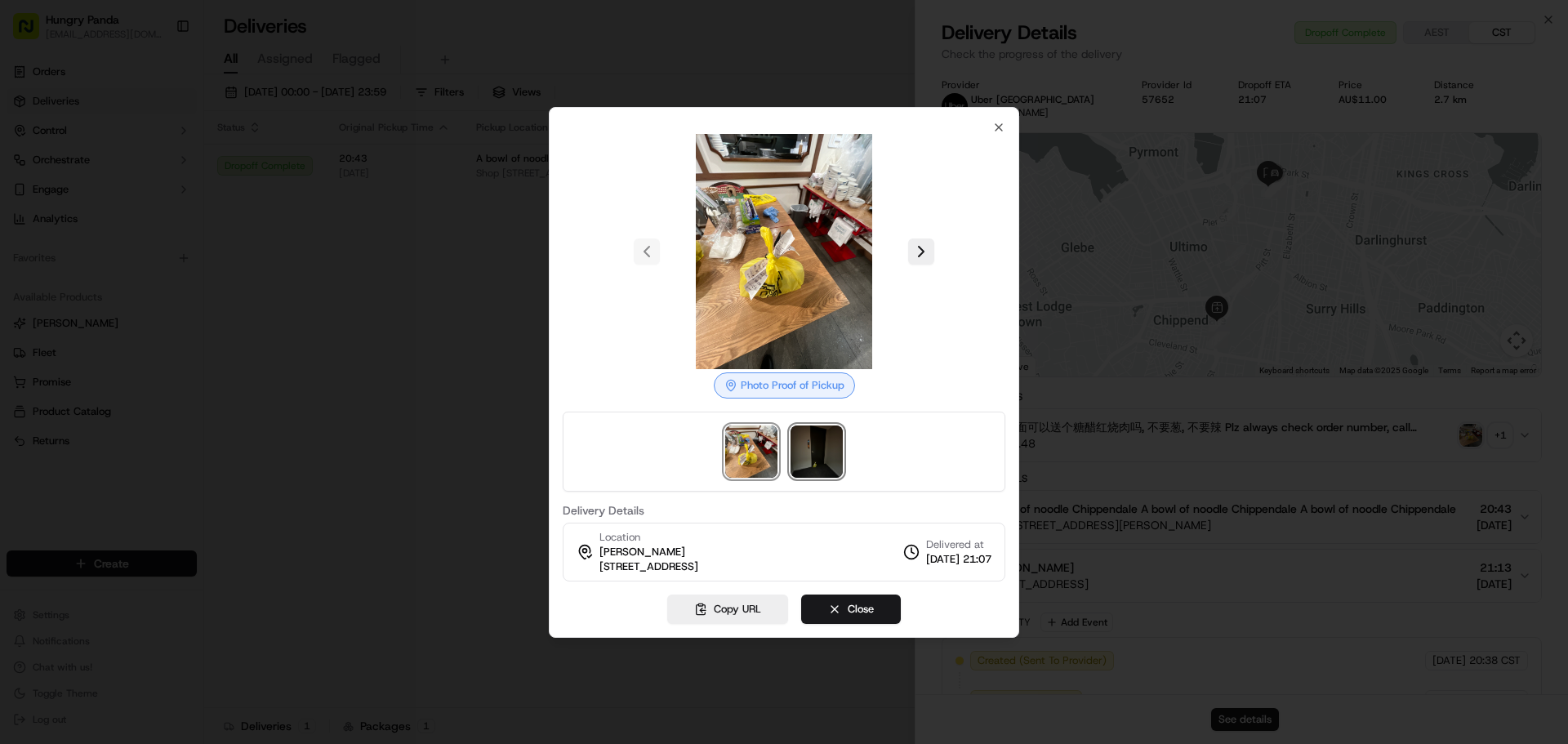
click at [815, 442] on img at bounding box center [817, 451] width 53 height 53
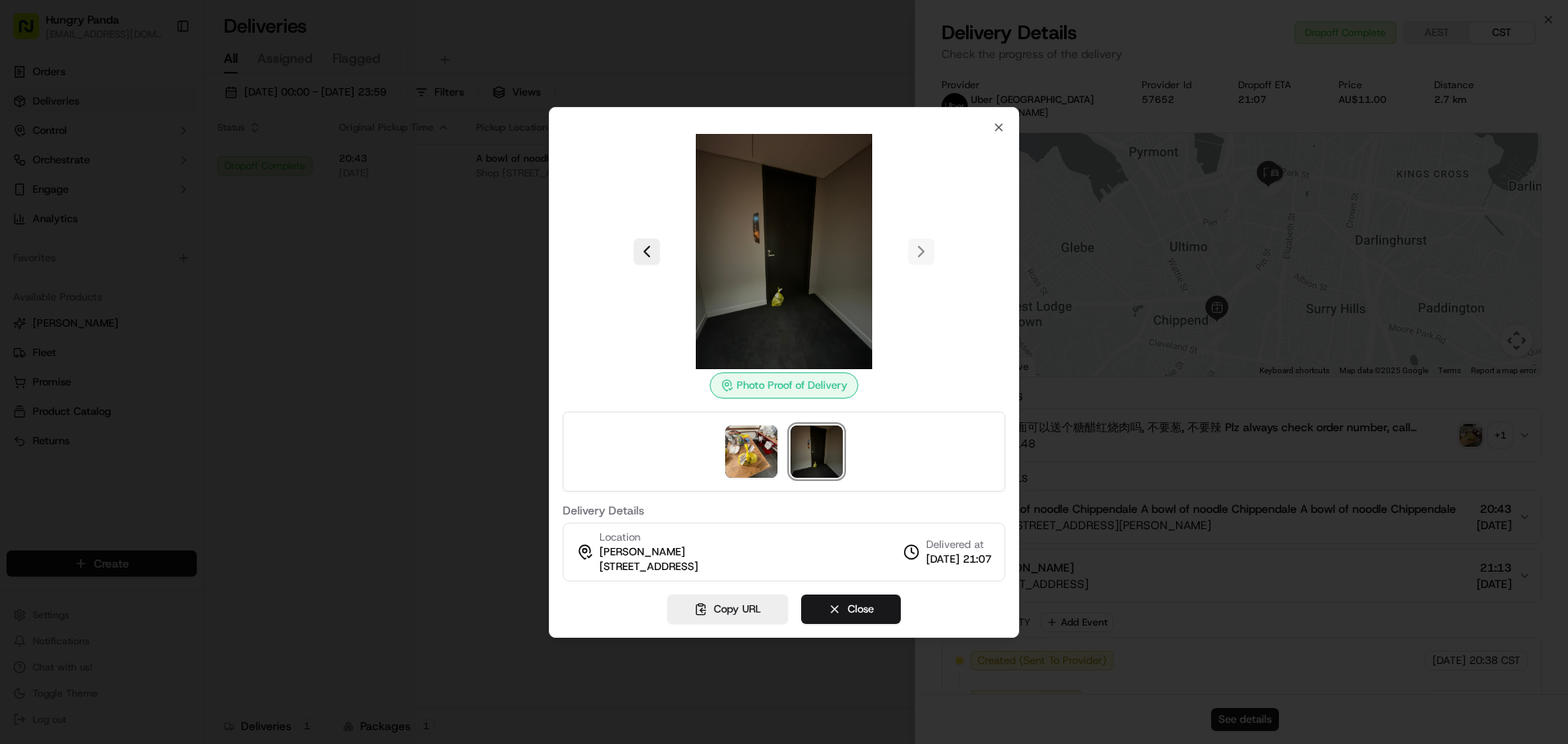
click at [766, 286] on img at bounding box center [783, 251] width 235 height 235
click at [737, 444] on img at bounding box center [751, 451] width 53 height 53
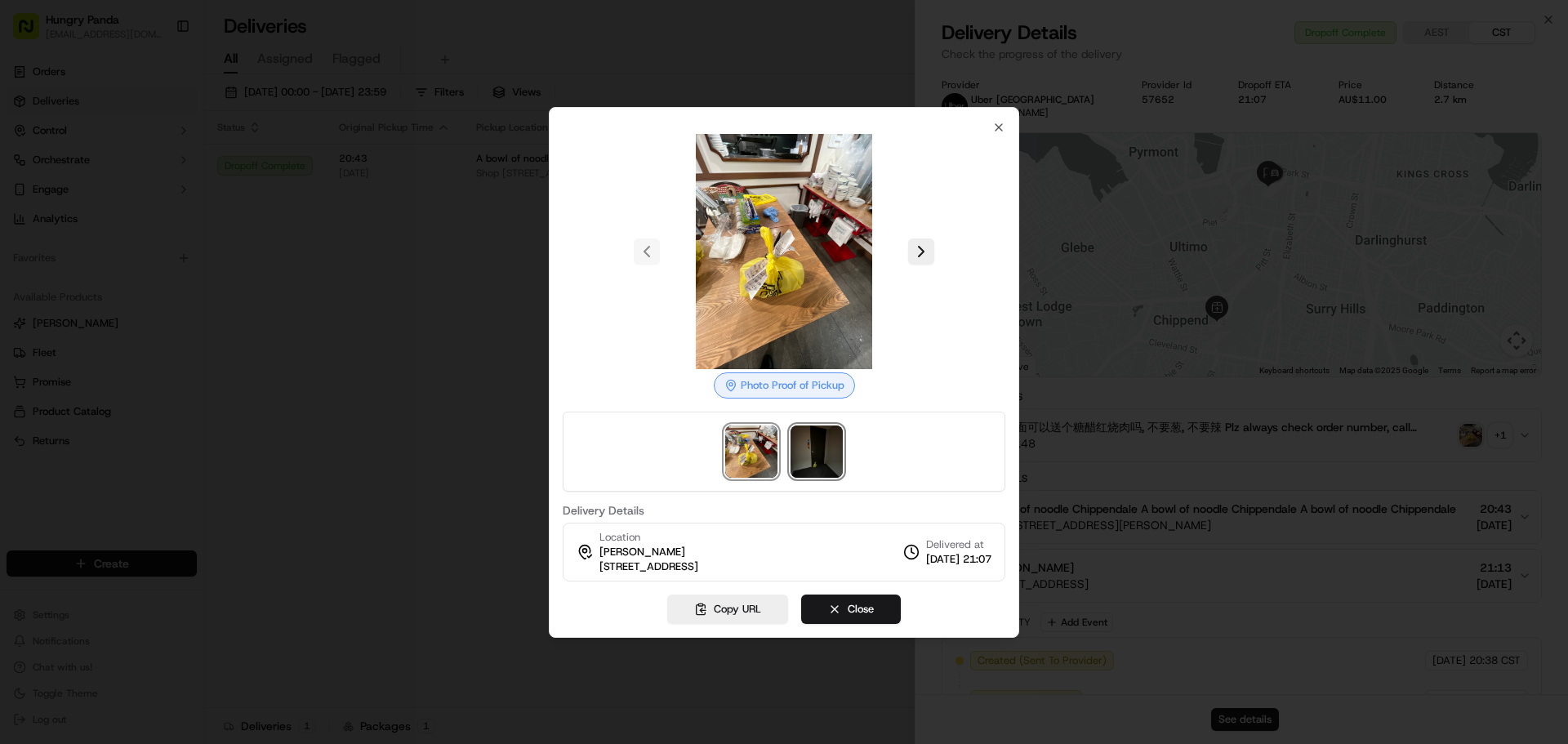
click at [800, 450] on img at bounding box center [817, 451] width 53 height 53
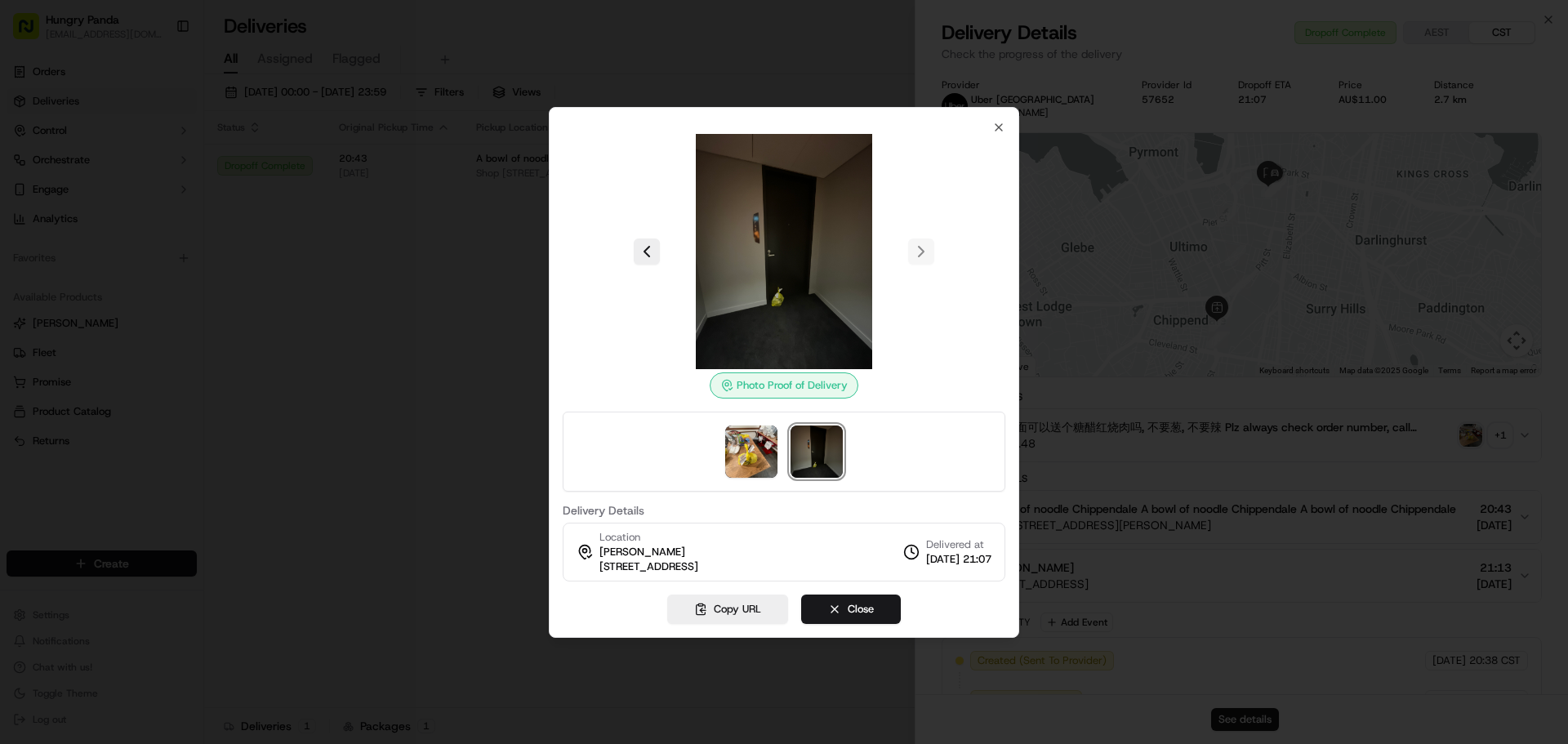
click at [791, 254] on img at bounding box center [783, 251] width 235 height 235
click at [778, 273] on img at bounding box center [783, 251] width 235 height 235
click at [777, 273] on img at bounding box center [783, 251] width 235 height 235
click at [758, 452] on img at bounding box center [751, 451] width 53 height 53
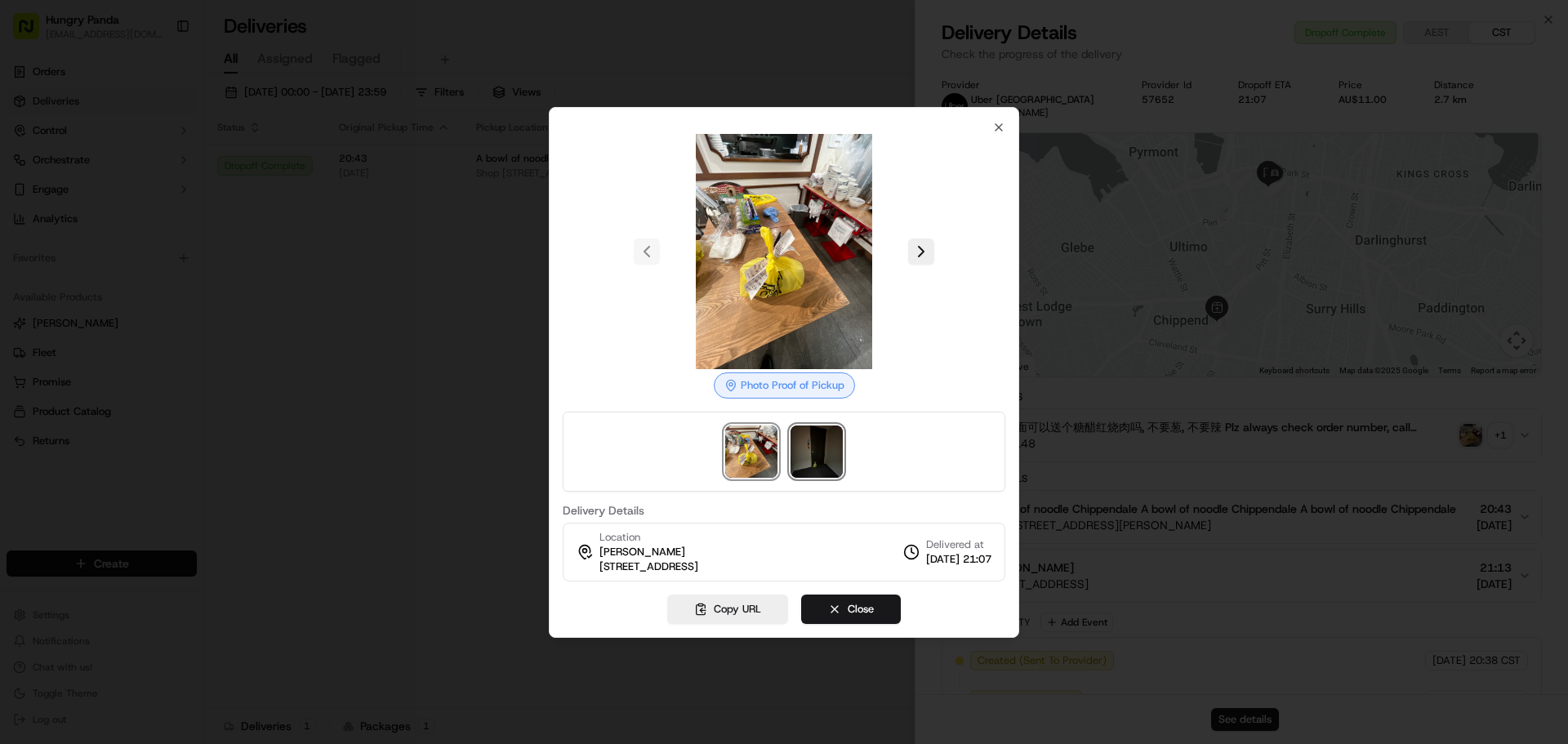
click at [815, 452] on img at bounding box center [817, 451] width 53 height 53
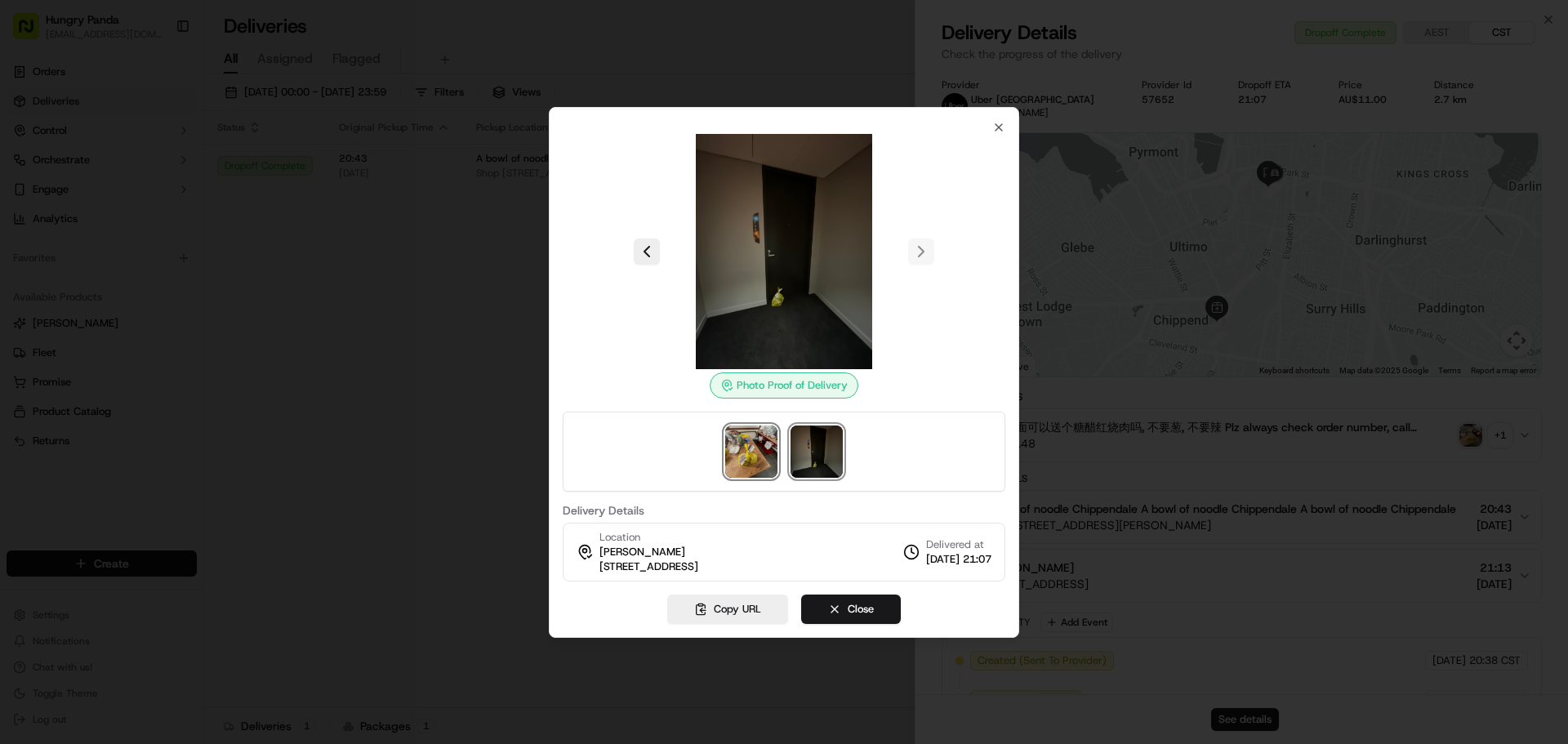
click at [766, 456] on img at bounding box center [751, 451] width 53 height 53
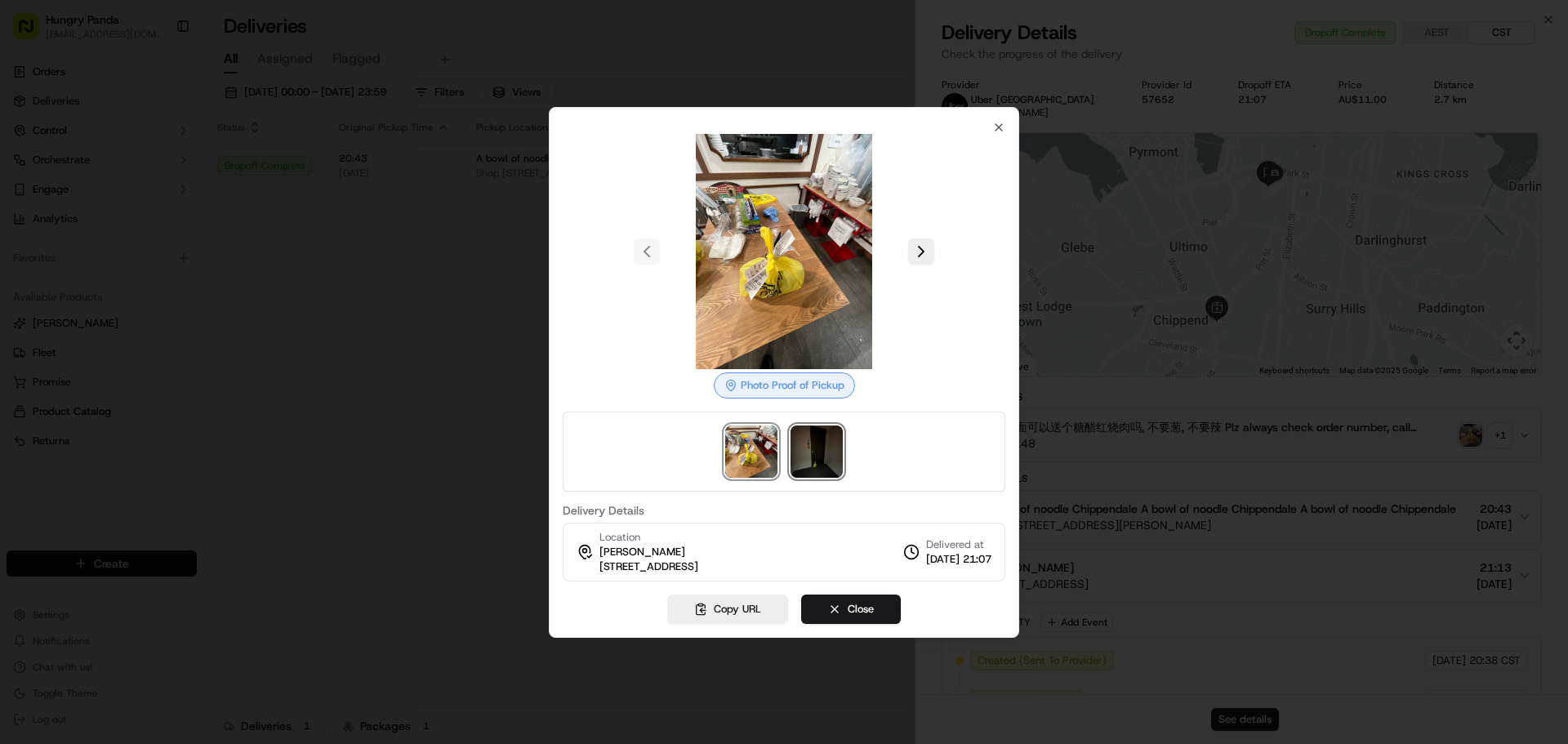
click at [828, 456] on img at bounding box center [817, 451] width 53 height 53
